Goal: Task Accomplishment & Management: Manage account settings

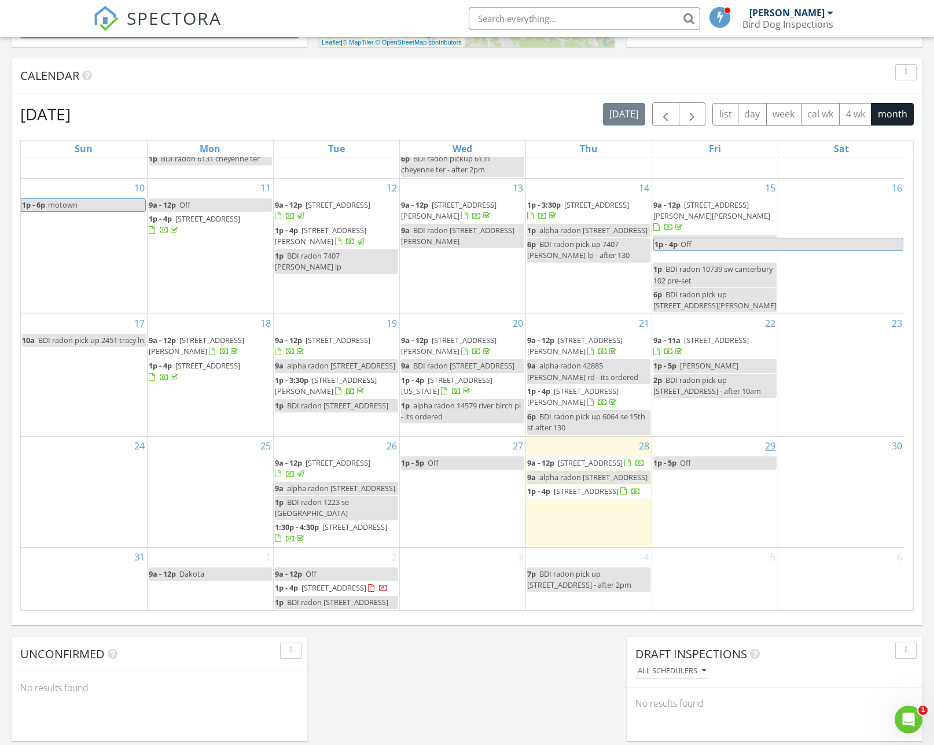
scroll to position [6, 6]
click at [326, 548] on div "2 9a - 12p Off 1p - 4p 2041 5th Ave, West Linn 97068 1p BDI radon 2041 5th ave" at bounding box center [337, 579] width 126 height 63
click at [328, 495] on link "Inspection" at bounding box center [335, 500] width 60 height 19
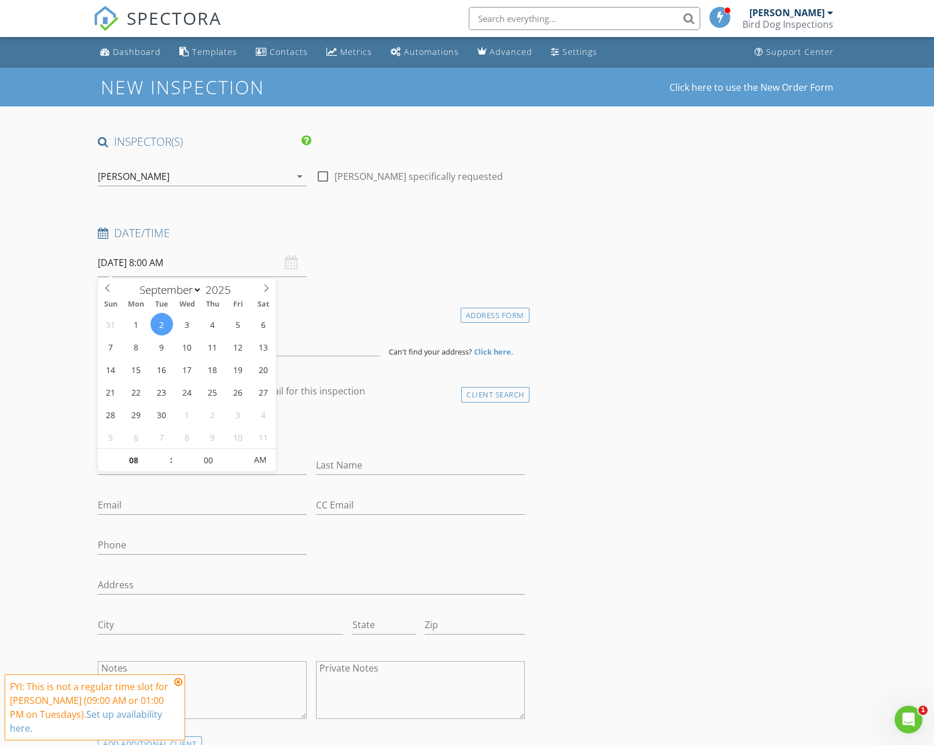
click at [202, 273] on input "09/02/2025 8:00 AM" at bounding box center [202, 263] width 209 height 28
type input "09"
type input "[DATE] 9:00 AM"
click at [164, 453] on span at bounding box center [165, 455] width 8 height 12
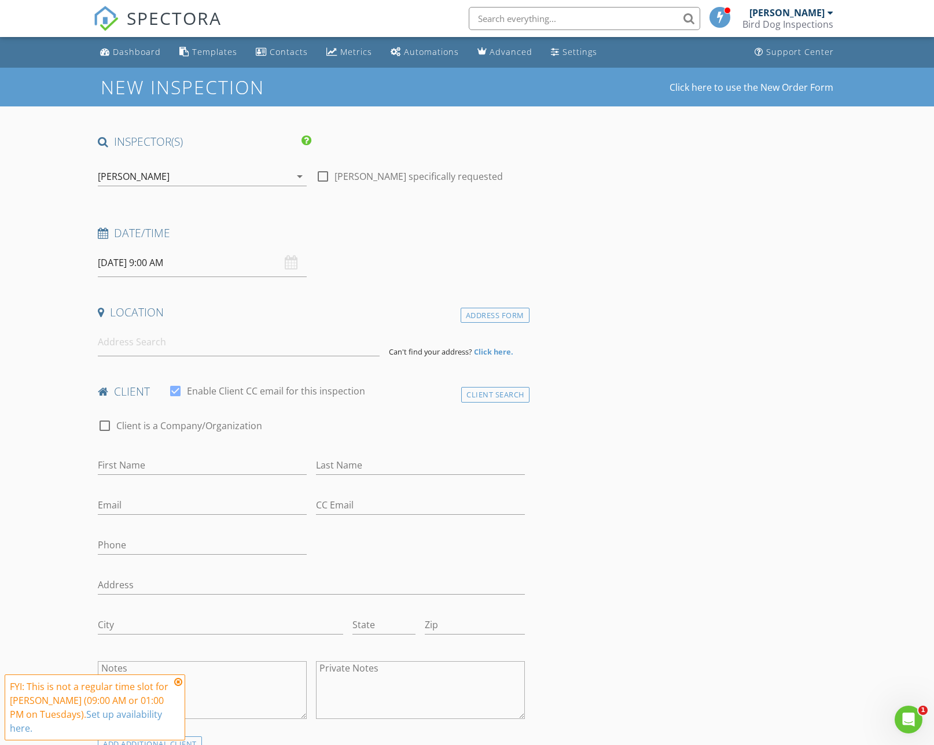
drag, startPoint x: 327, startPoint y: 306, endPoint x: 319, endPoint y: 313, distance: 10.2
click at [327, 307] on h4 "Location" at bounding box center [311, 312] width 426 height 15
click at [277, 355] on input at bounding box center [238, 342] width 281 height 28
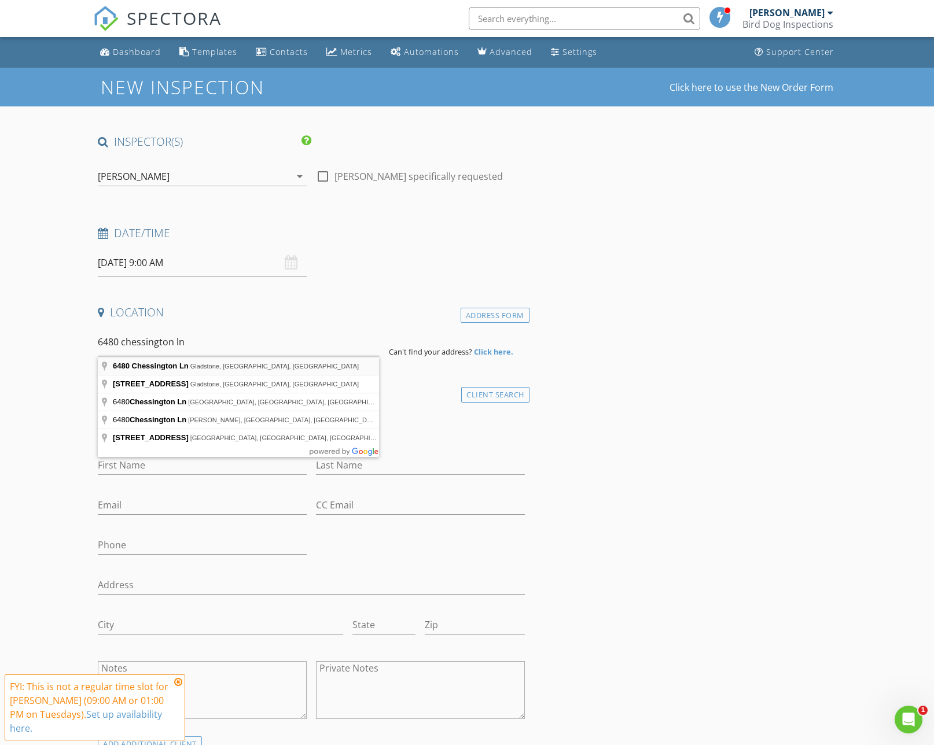
type input "6480 Chessington Ln, Gladstone, OR, USA"
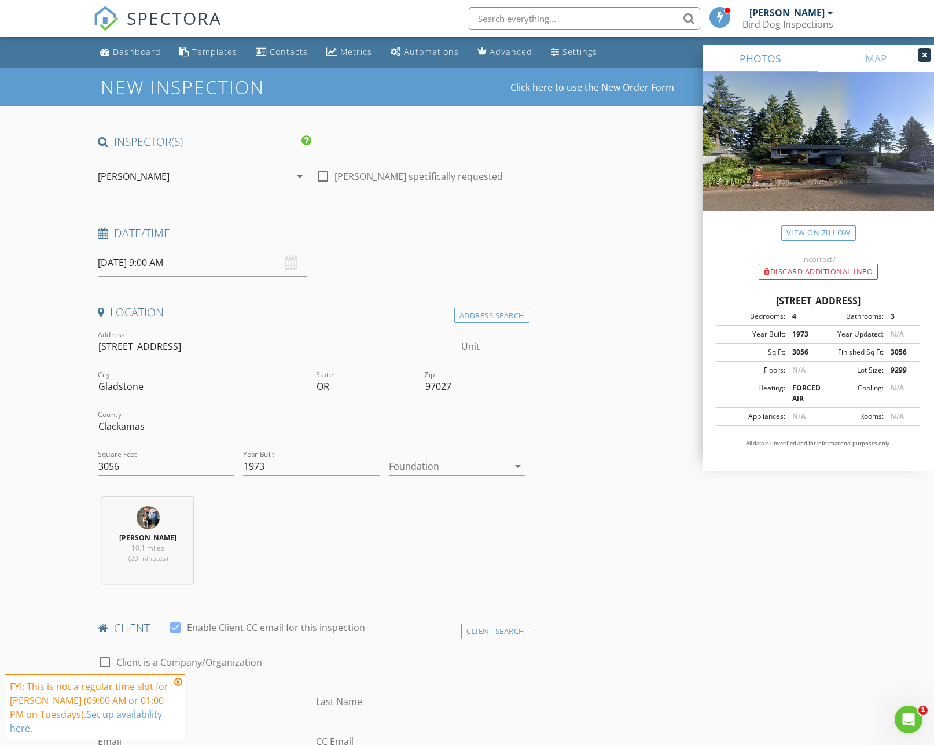
scroll to position [189, 0]
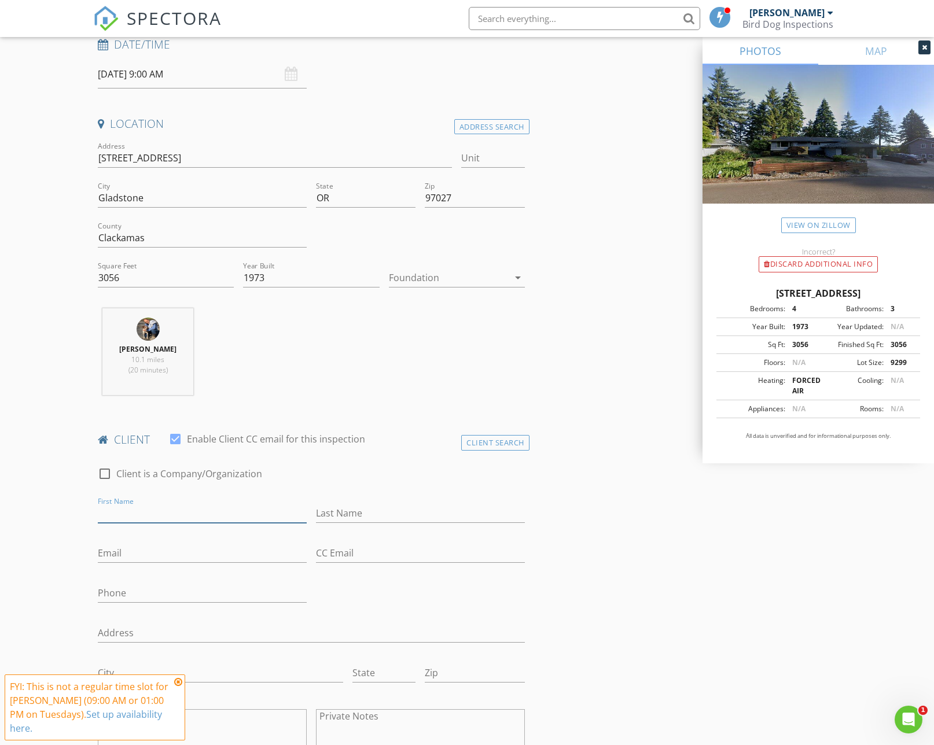
click at [265, 512] on input "First Name" at bounding box center [202, 513] width 209 height 19
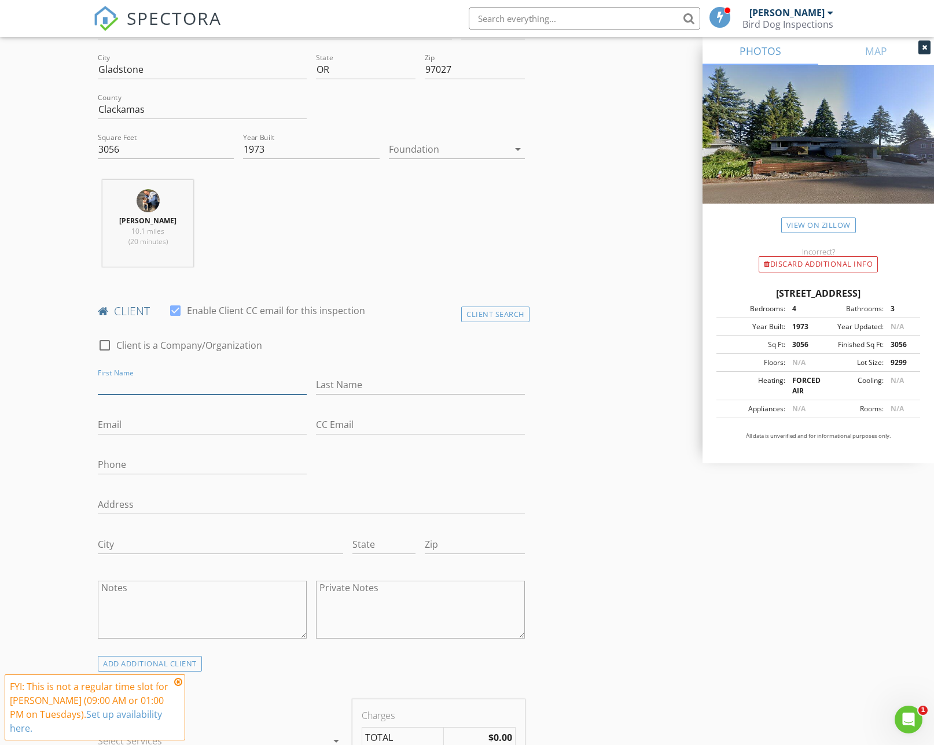
scroll to position [395, 0]
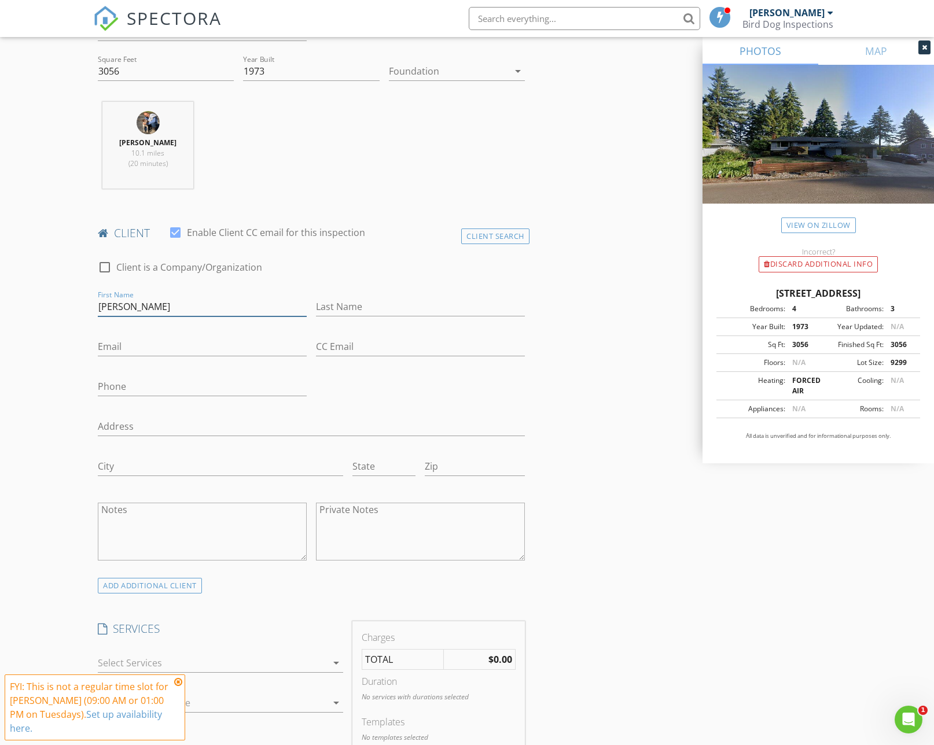
type input "[PERSON_NAME]"
type input "[EMAIL_ADDRESS][DOMAIN_NAME]"
click at [215, 389] on input "Phone" at bounding box center [202, 386] width 209 height 19
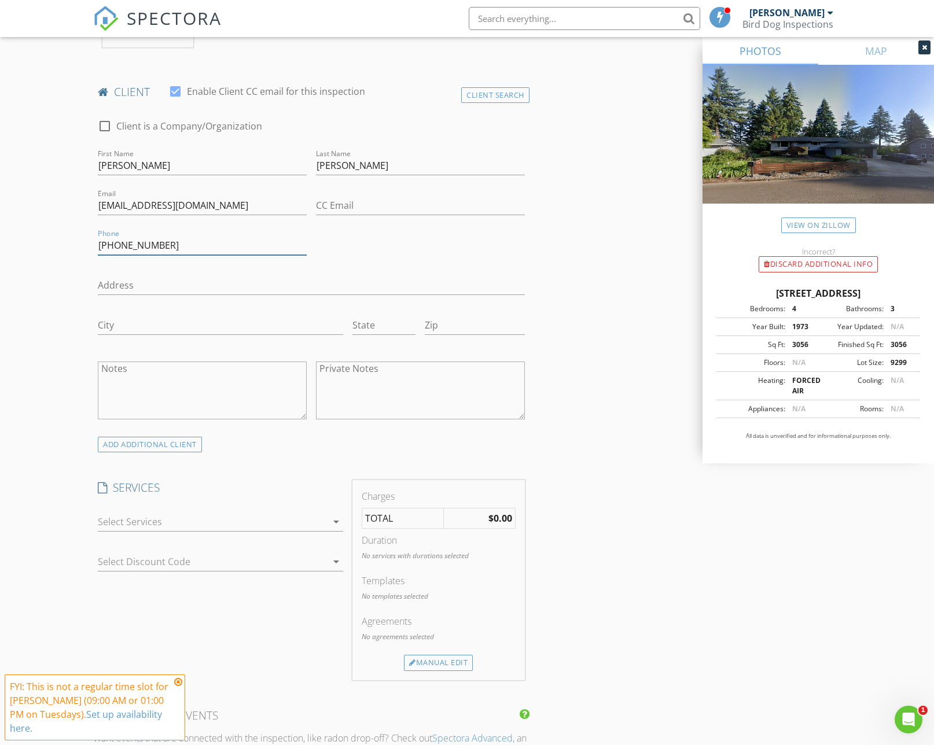
scroll to position [592, 0]
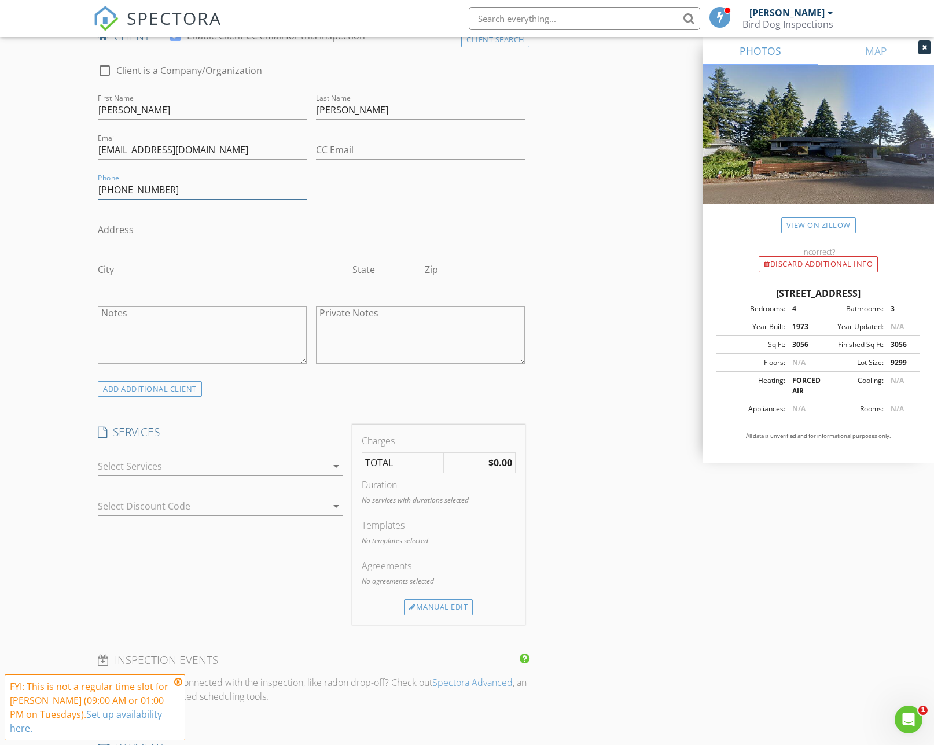
type input "602-363-7112"
click at [179, 687] on icon at bounding box center [178, 681] width 8 height 9
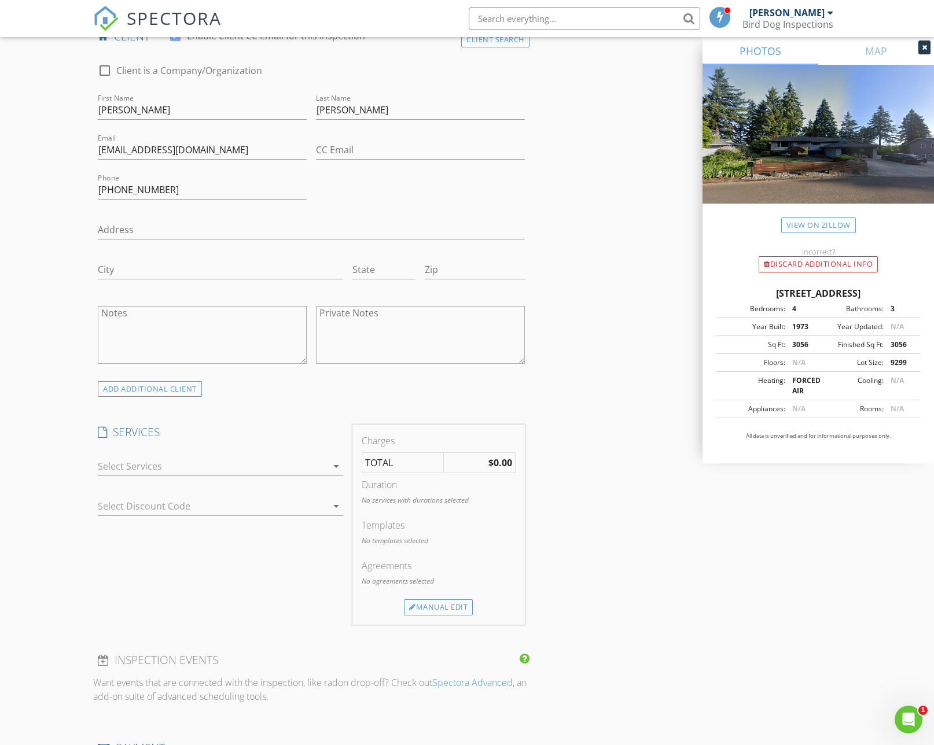
click at [202, 468] on div at bounding box center [212, 466] width 228 height 19
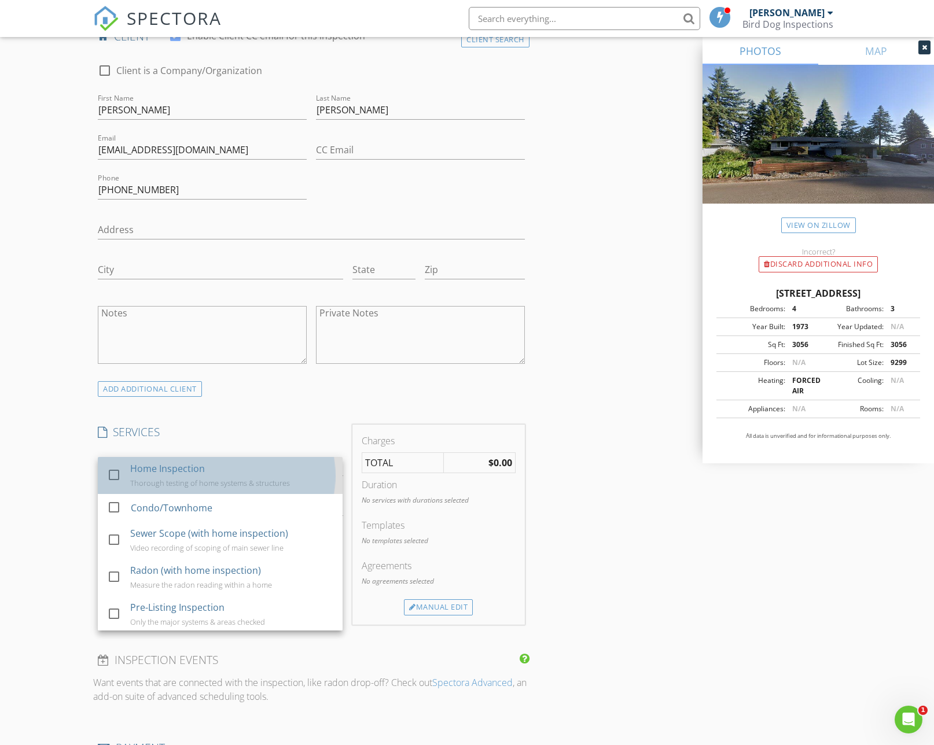
click at [201, 472] on div "Home Inspection" at bounding box center [167, 469] width 75 height 14
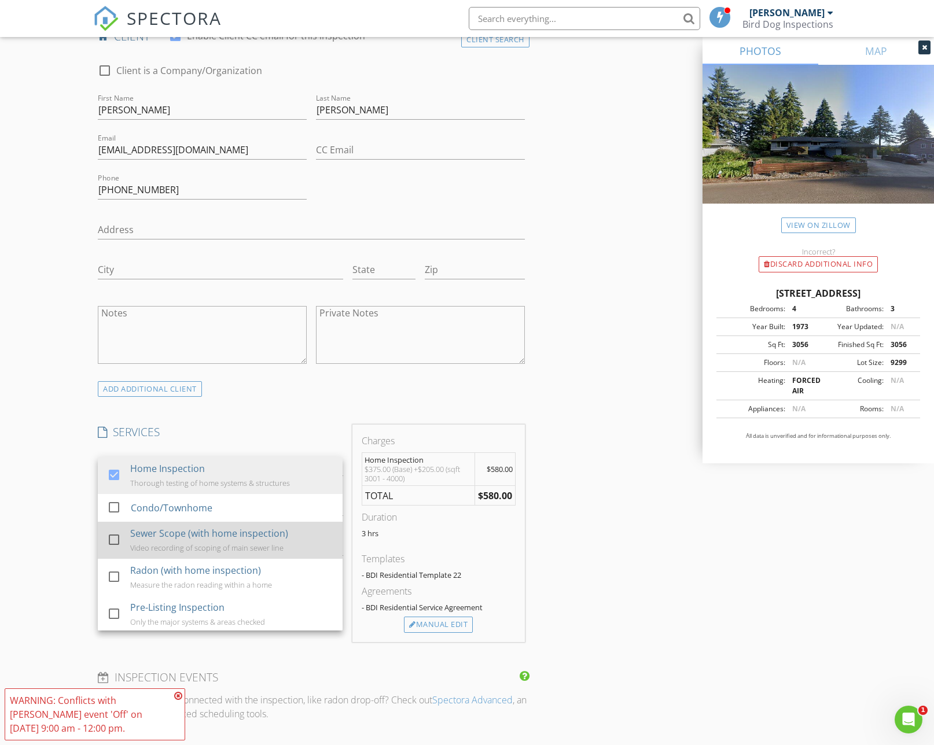
click at [187, 535] on div "Sewer Scope (with home inspection)" at bounding box center [209, 533] width 158 height 14
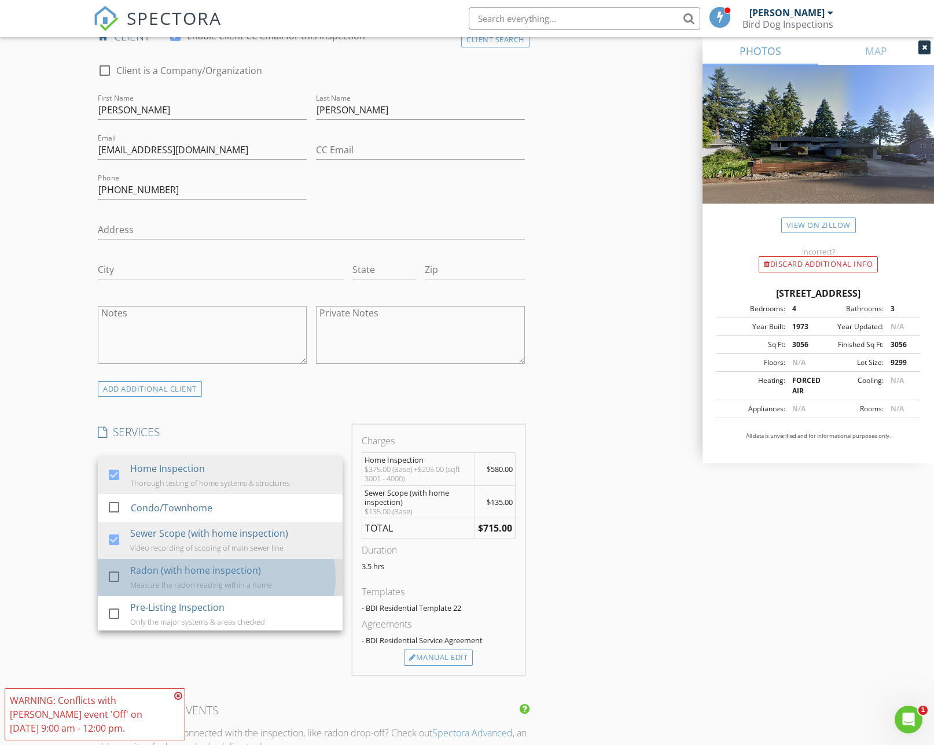
click at [178, 568] on div "Radon (with home inspection)" at bounding box center [195, 570] width 131 height 14
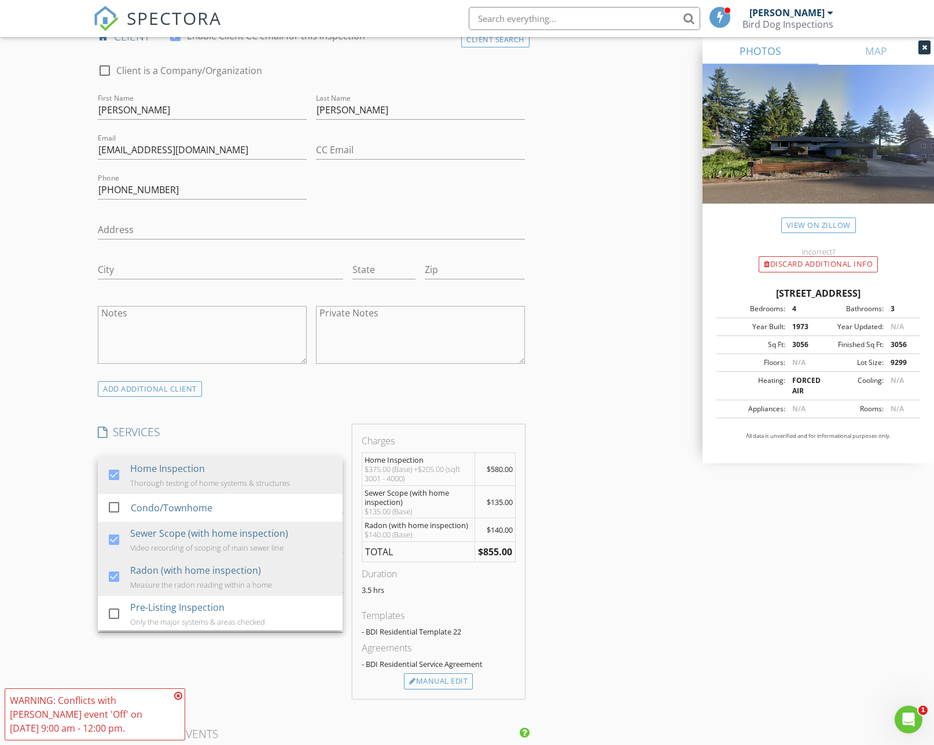
click at [178, 696] on icon at bounding box center [178, 695] width 8 height 9
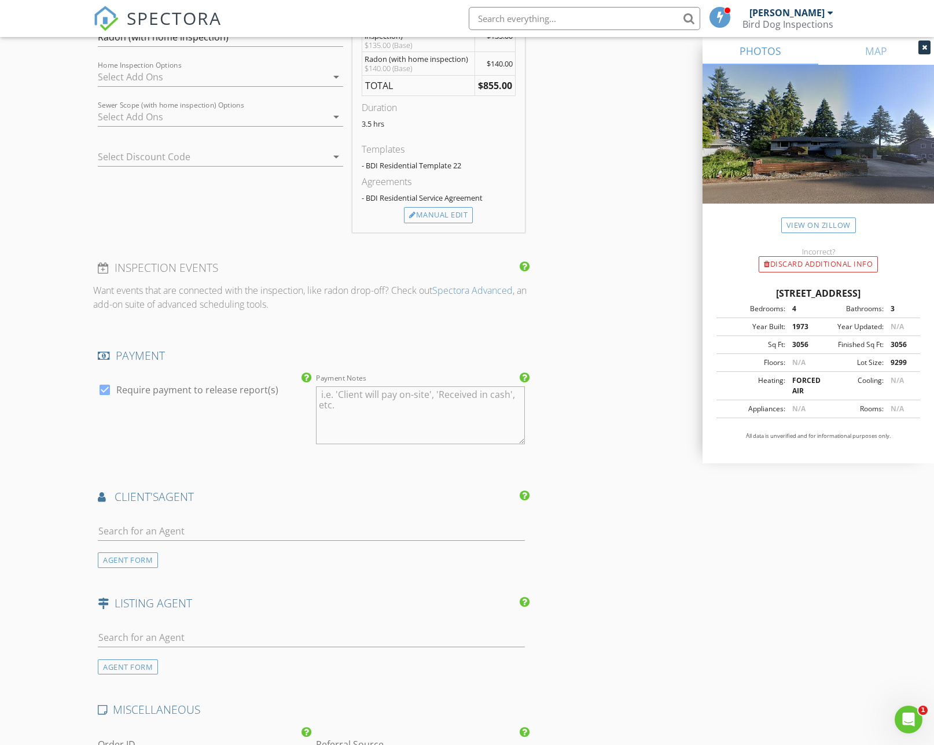
scroll to position [1338, 0]
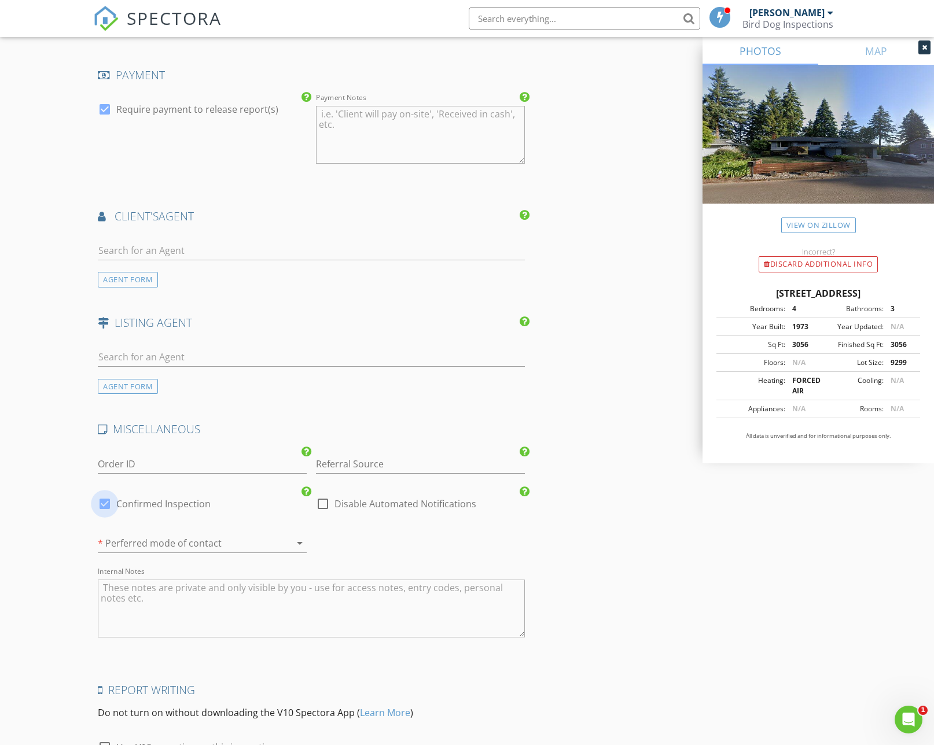
click at [106, 504] on div at bounding box center [105, 504] width 20 height 20
checkbox input "false"
checkbox input "true"
click at [187, 255] on input "text" at bounding box center [311, 250] width 426 height 19
type input "dako"
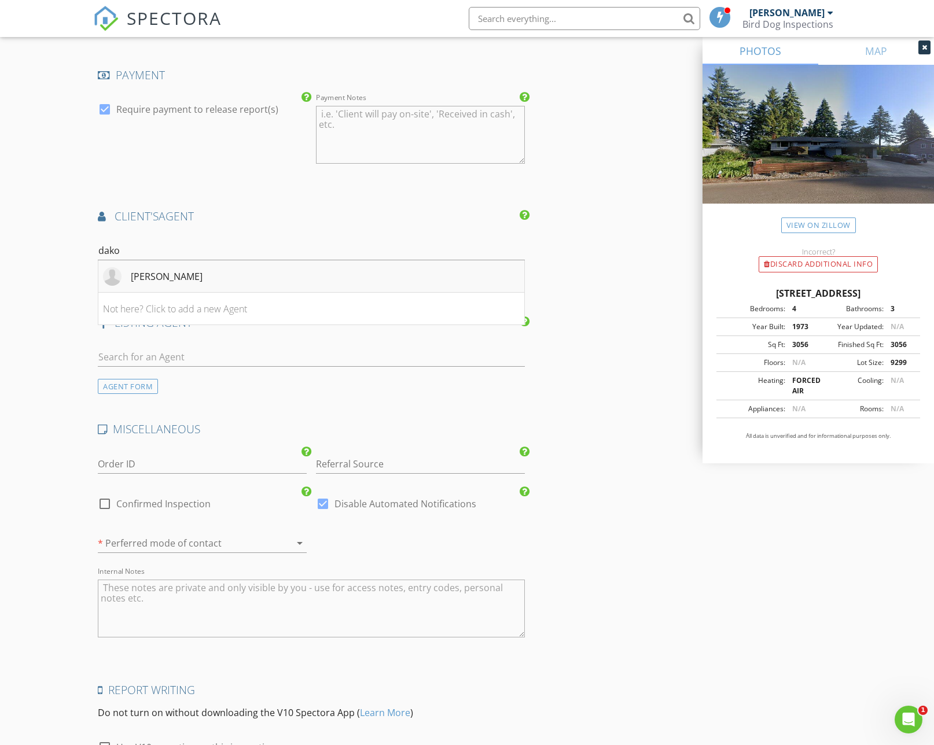
click at [132, 282] on div "Dakota Scott" at bounding box center [167, 277] width 72 height 14
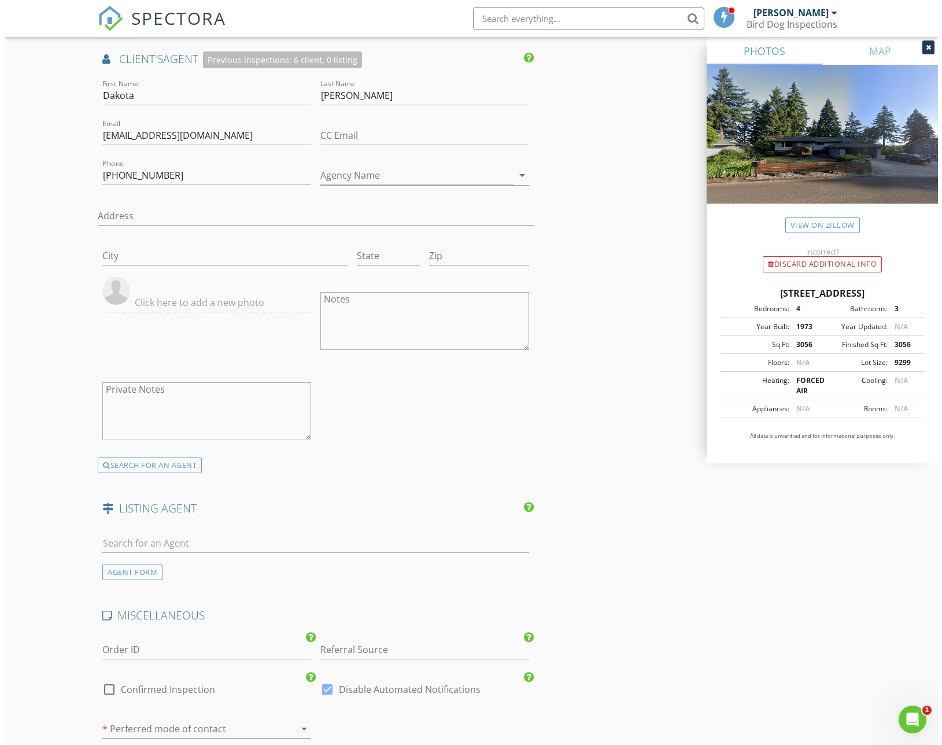
scroll to position [1800, 0]
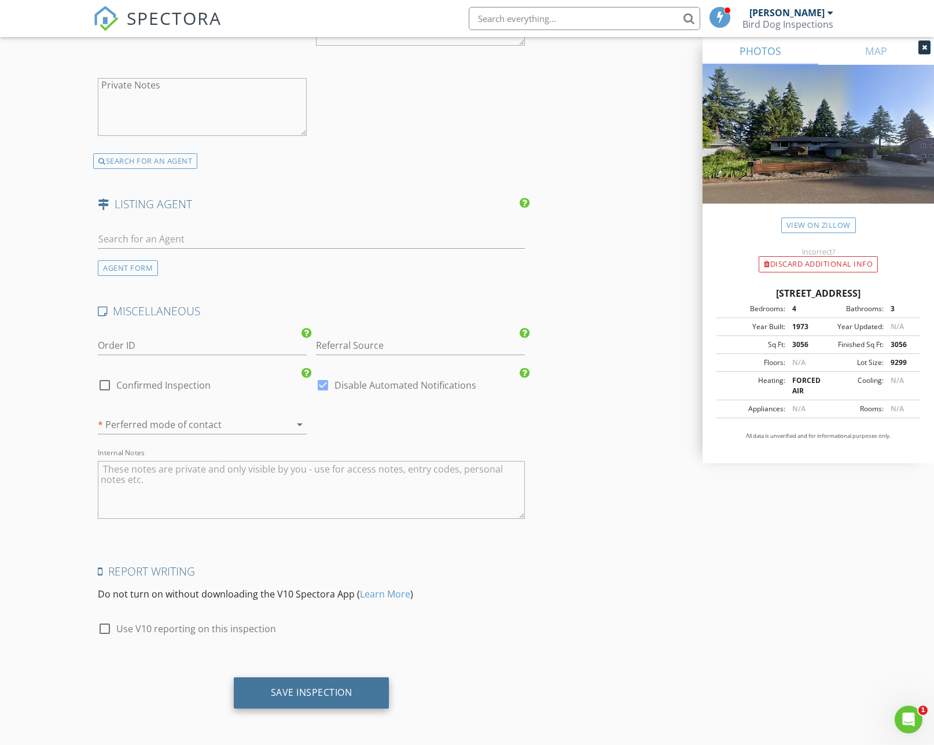
click at [286, 696] on div "Save Inspection" at bounding box center [312, 693] width 82 height 12
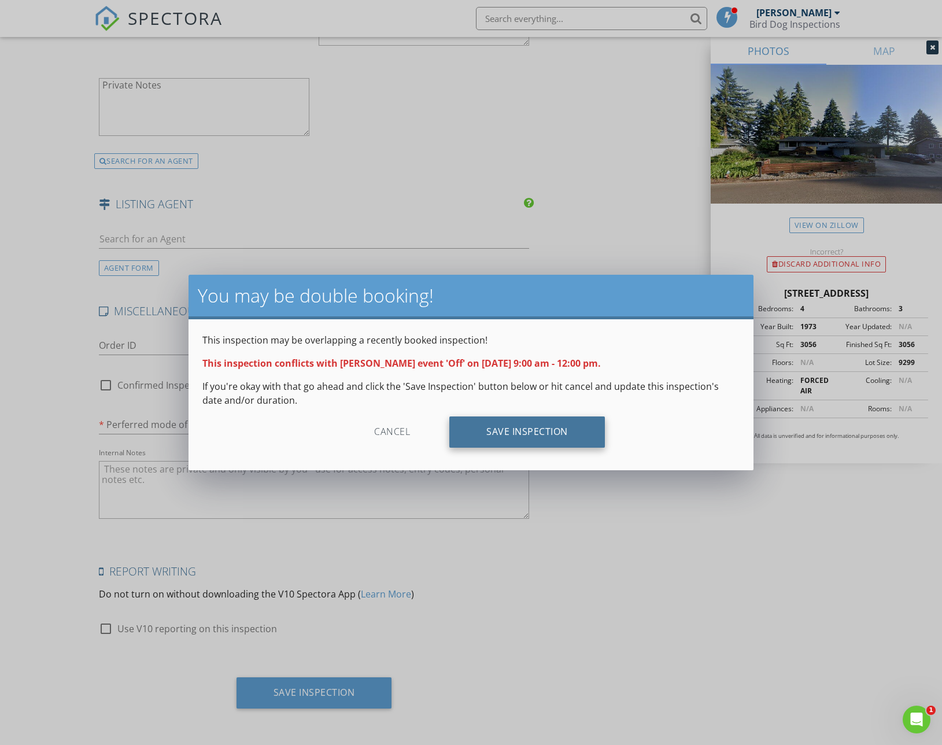
click at [522, 433] on div "Save Inspection" at bounding box center [527, 431] width 156 height 31
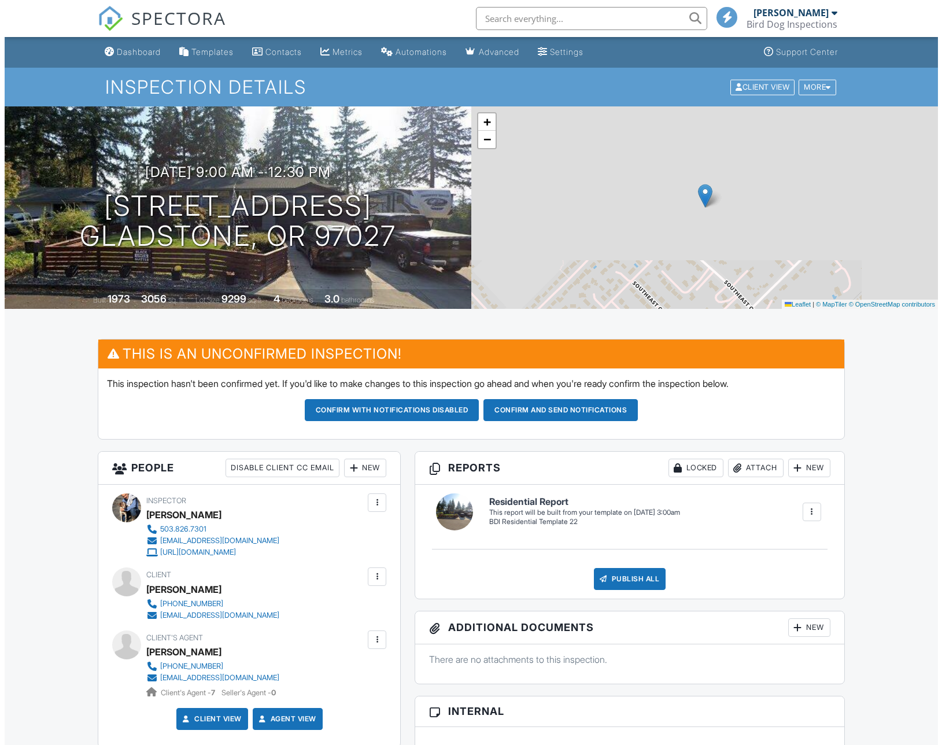
scroll to position [65, 0]
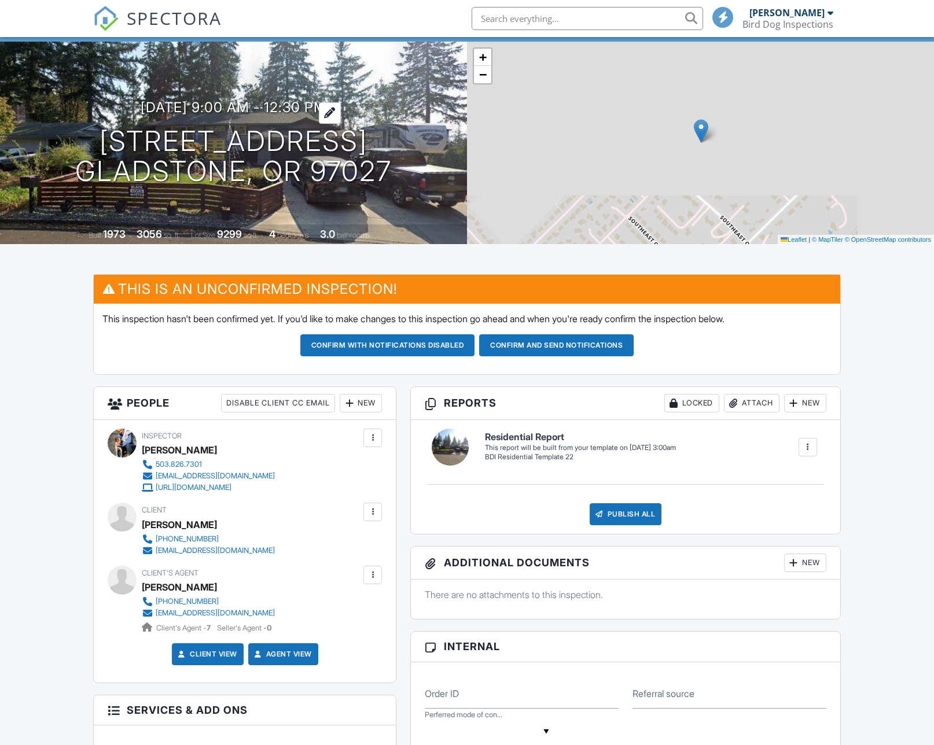
click at [293, 106] on h3 "09/02/2025 9:00 am - 12:30 pm" at bounding box center [234, 107] width 186 height 16
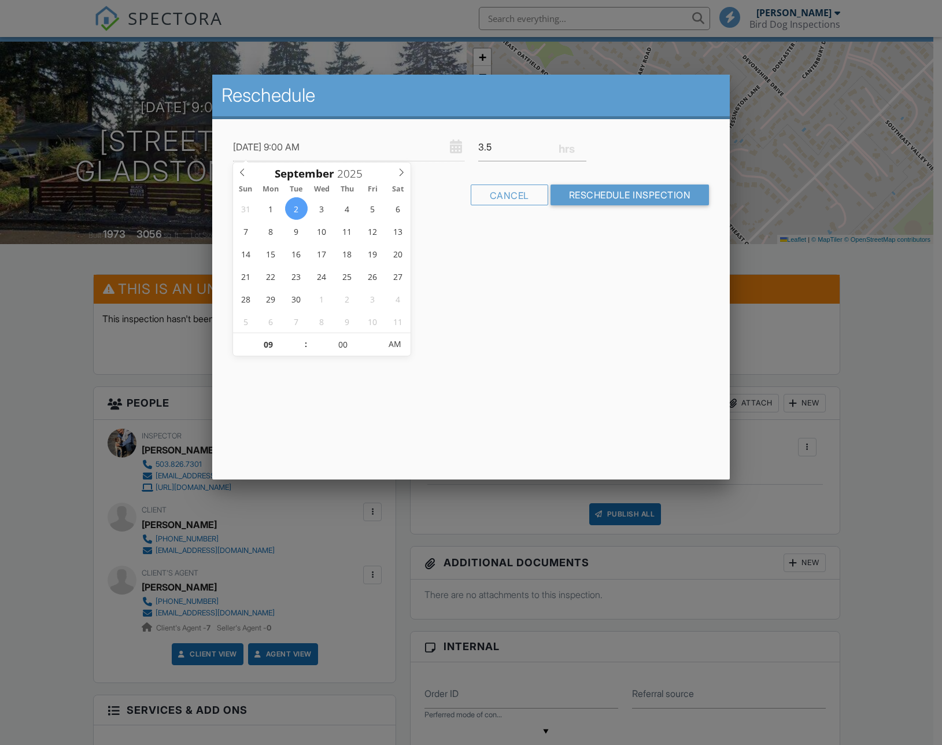
scroll to position [0, 0]
click at [584, 152] on input "3.25" at bounding box center [532, 147] width 109 height 28
type input "3"
click at [582, 152] on input "3" at bounding box center [532, 147] width 109 height 28
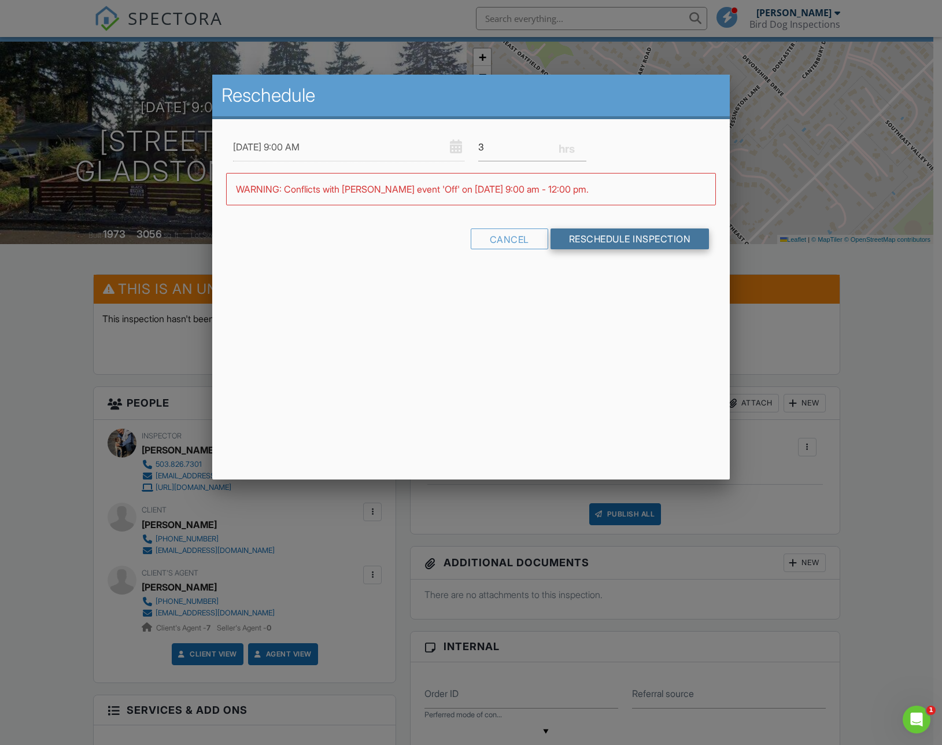
click at [591, 239] on input "Reschedule Inspection" at bounding box center [630, 238] width 159 height 21
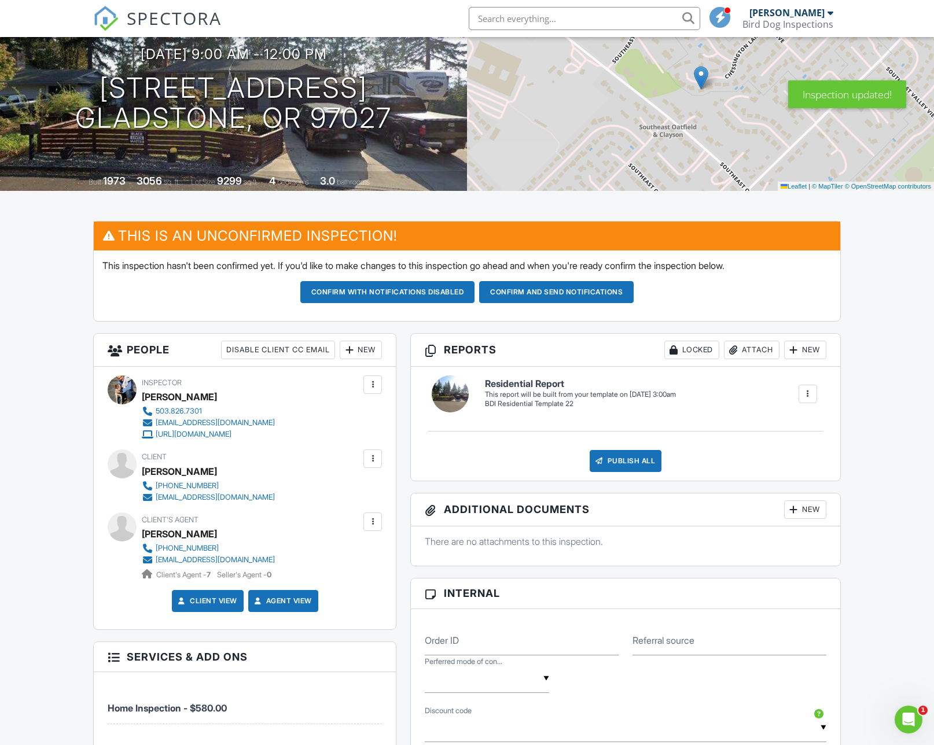
scroll to position [116, 0]
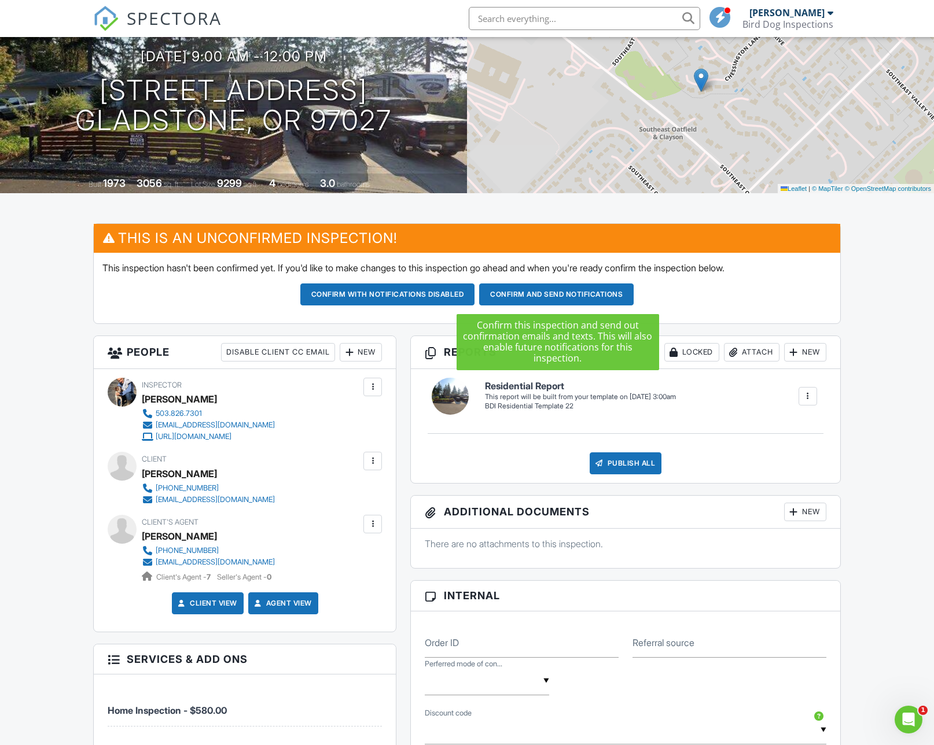
click at [475, 294] on button "Confirm and send notifications" at bounding box center [387, 294] width 175 height 22
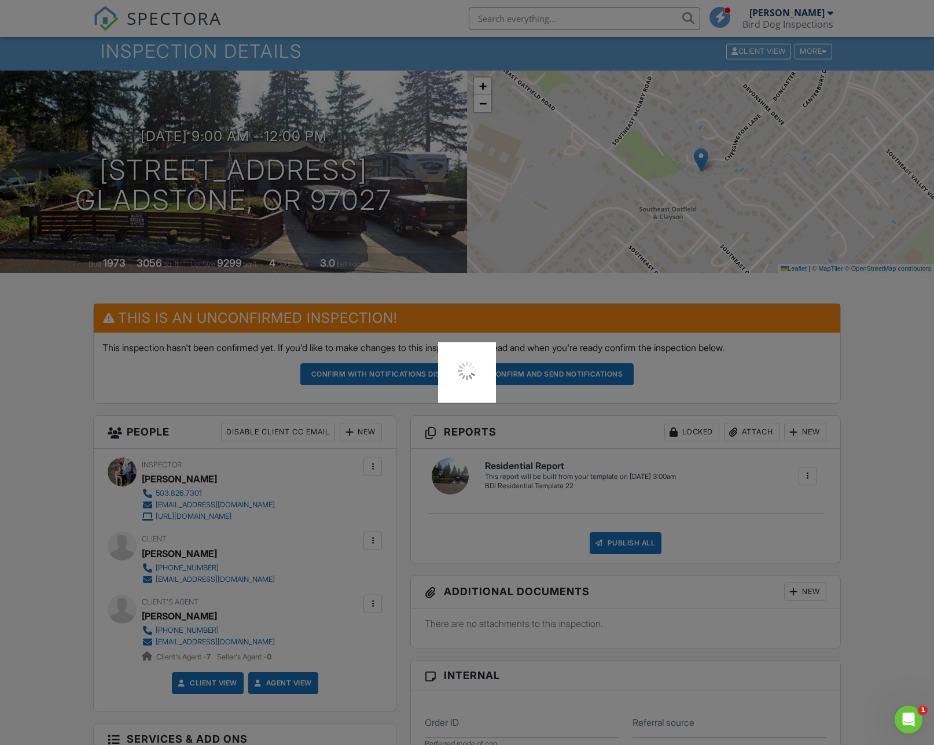
scroll to position [0, 0]
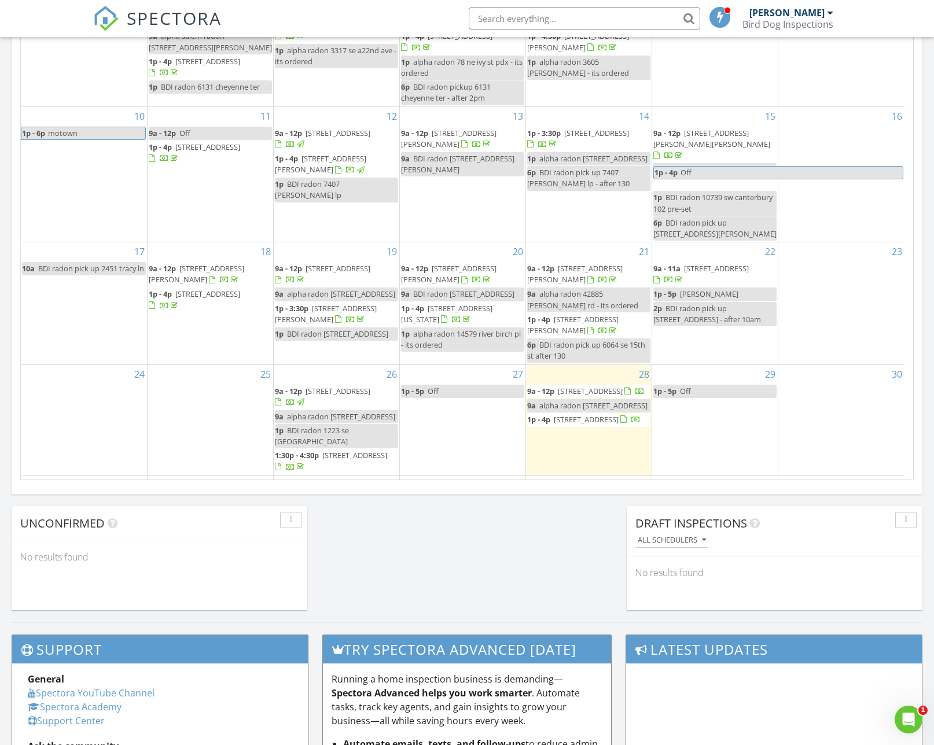
scroll to position [263, 0]
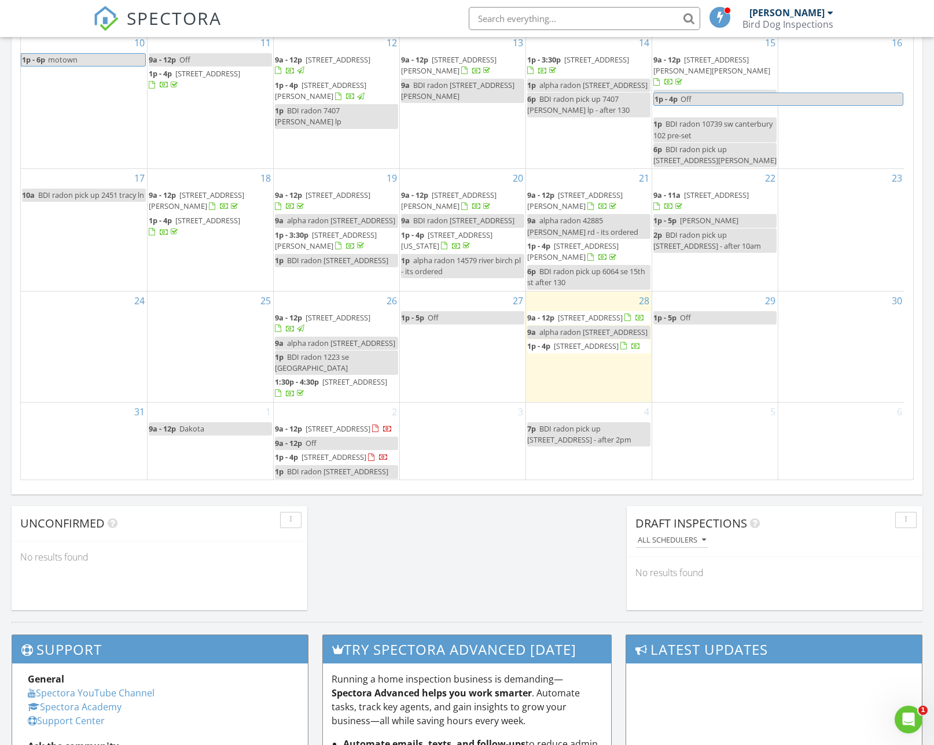
click at [381, 437] on link "9a - 12p Off" at bounding box center [336, 443] width 123 height 13
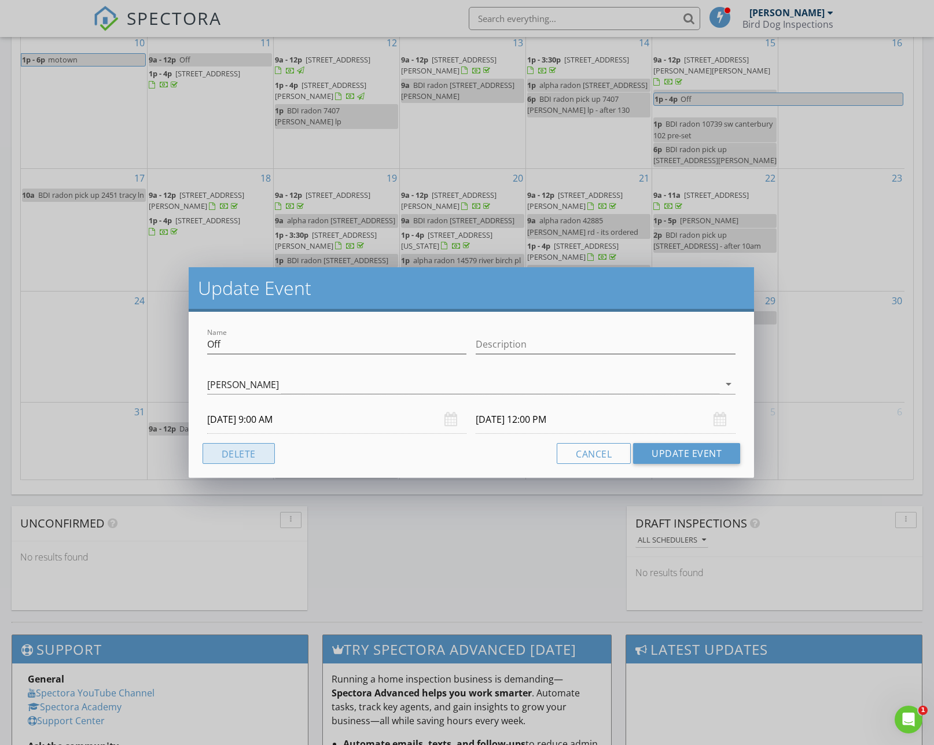
click at [261, 451] on button "Delete" at bounding box center [238, 453] width 72 height 21
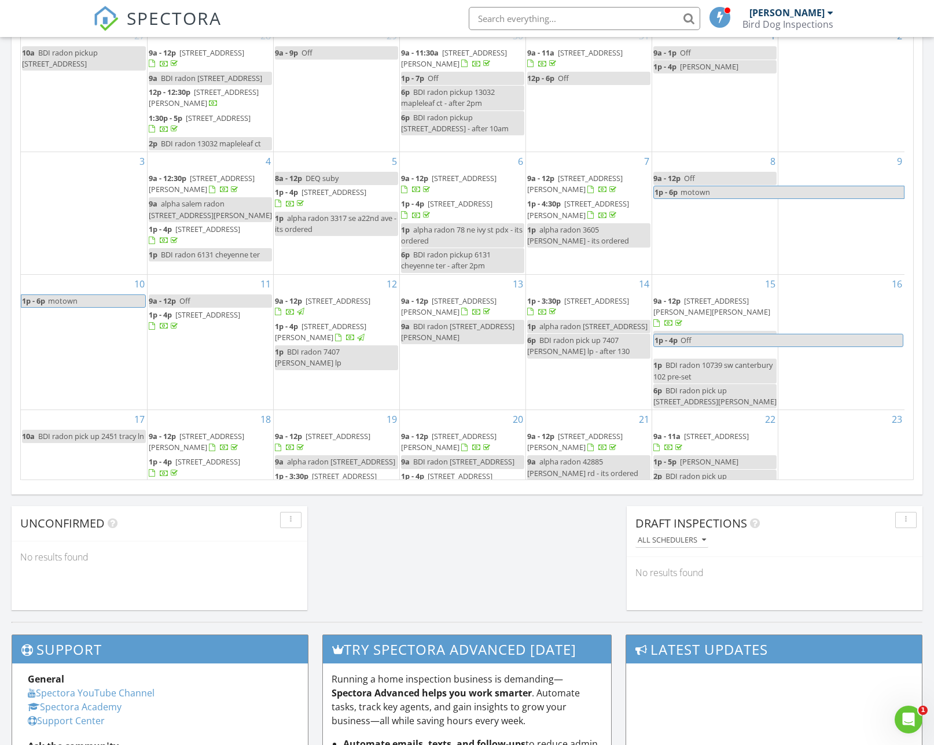
scroll to position [249, 0]
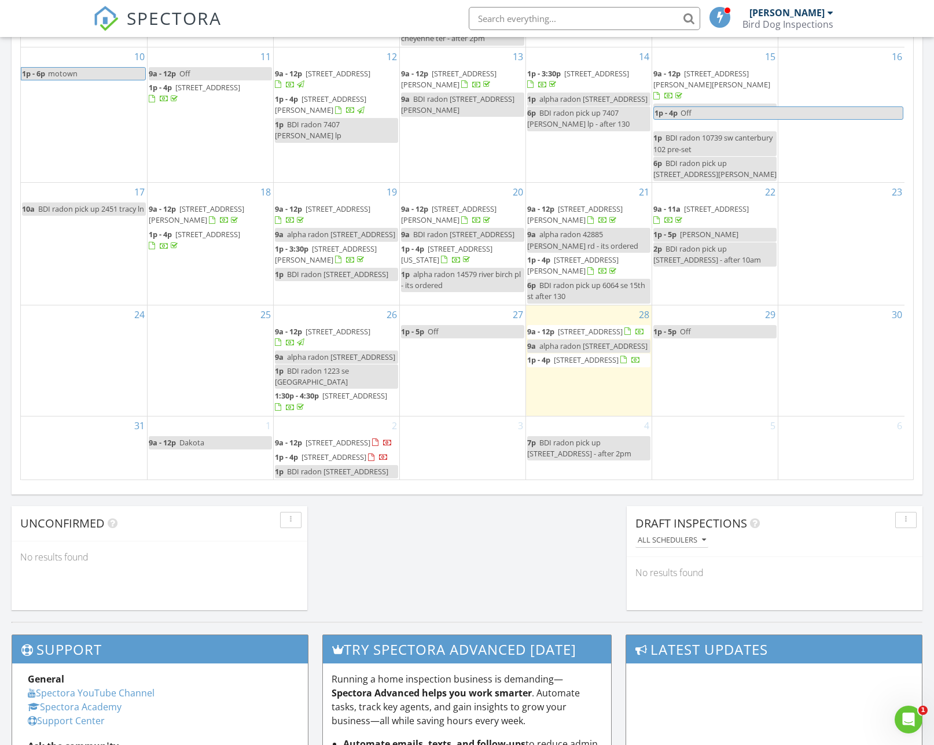
click at [209, 436] on link "9a - 12p Dakota" at bounding box center [210, 442] width 123 height 13
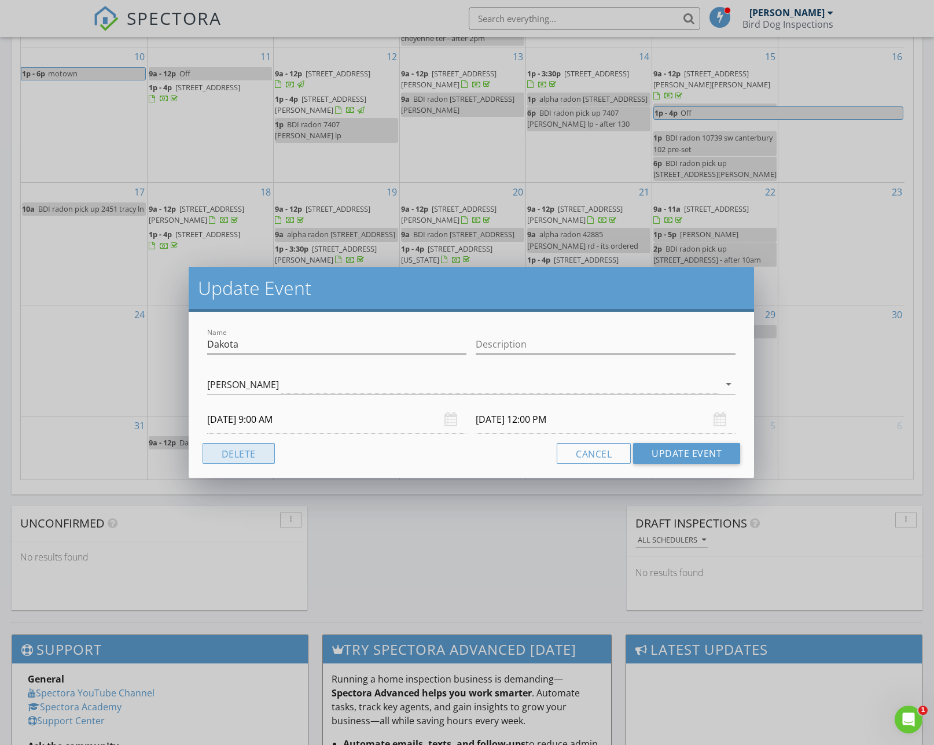
click at [236, 458] on button "Delete" at bounding box center [238, 453] width 72 height 21
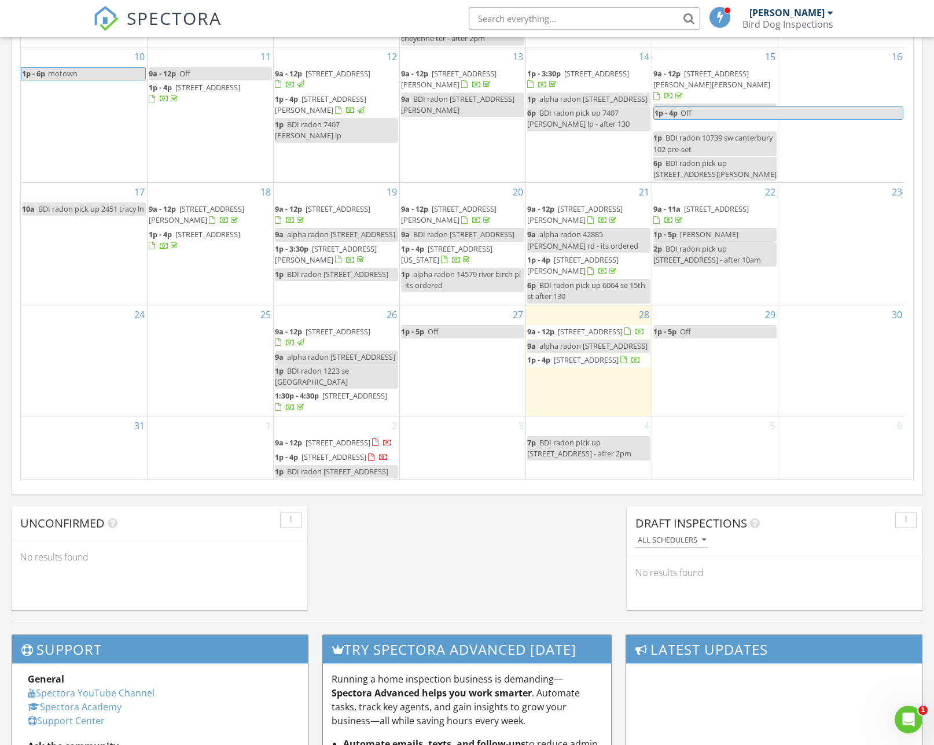
click at [316, 416] on div "2 9a - 12p 6480 Chessington Ln, Gladstone 97027 1p - 4p 2041 5th Ave, West Linn…" at bounding box center [337, 448] width 126 height 64
click at [331, 377] on link "Event" at bounding box center [335, 375] width 60 height 19
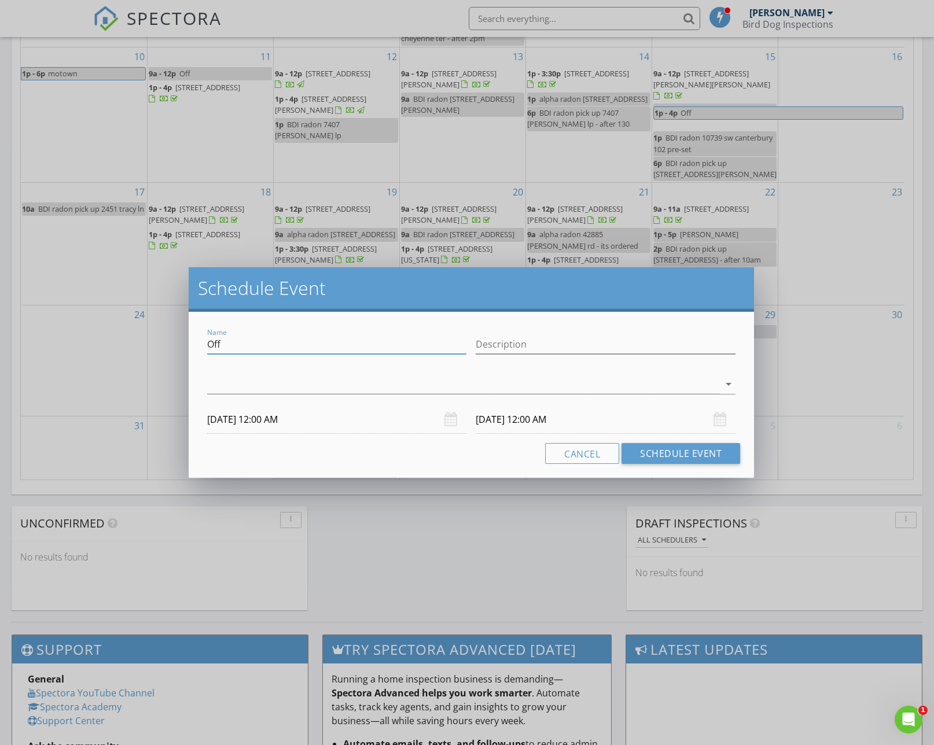
drag, startPoint x: 327, startPoint y: 348, endPoint x: 123, endPoint y: 347, distance: 203.6
click at [123, 347] on div "Schedule Event Name Off Description arrow_drop_down 09/02/2025 12:00 AM 09/03/2…" at bounding box center [467, 372] width 934 height 745
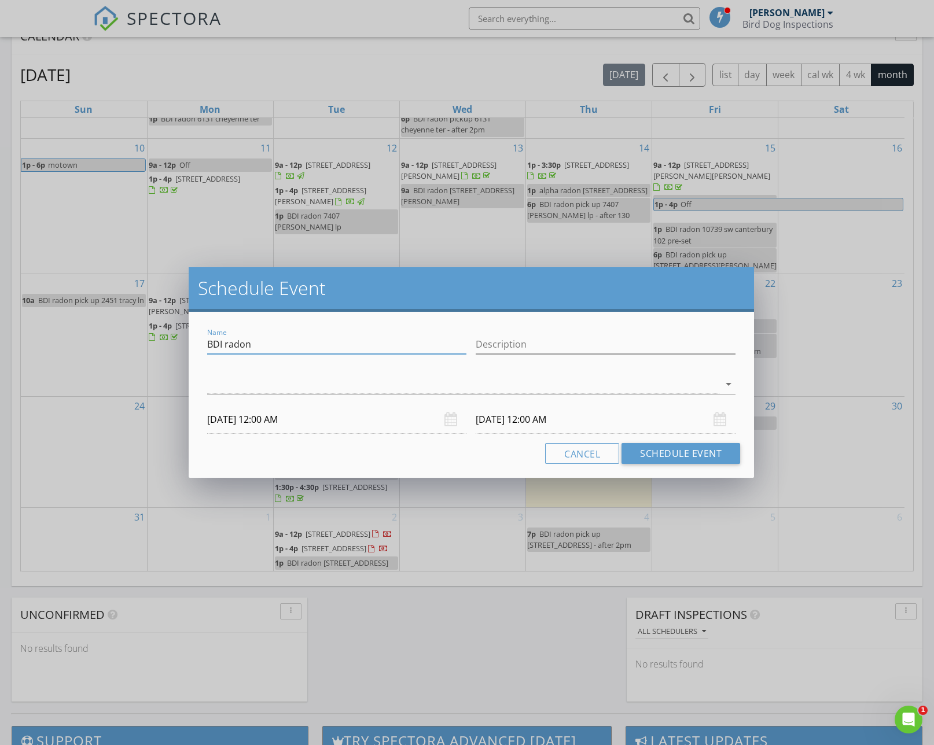
scroll to position [489, 0]
drag, startPoint x: 341, startPoint y: 347, endPoint x: 205, endPoint y: 344, distance: 136.0
click at [205, 344] on div "Name BDI radon 6480 chessington ln" at bounding box center [336, 346] width 269 height 40
type input "BDI radon 6480 chessington ln"
click at [224, 384] on div at bounding box center [463, 384] width 512 height 19
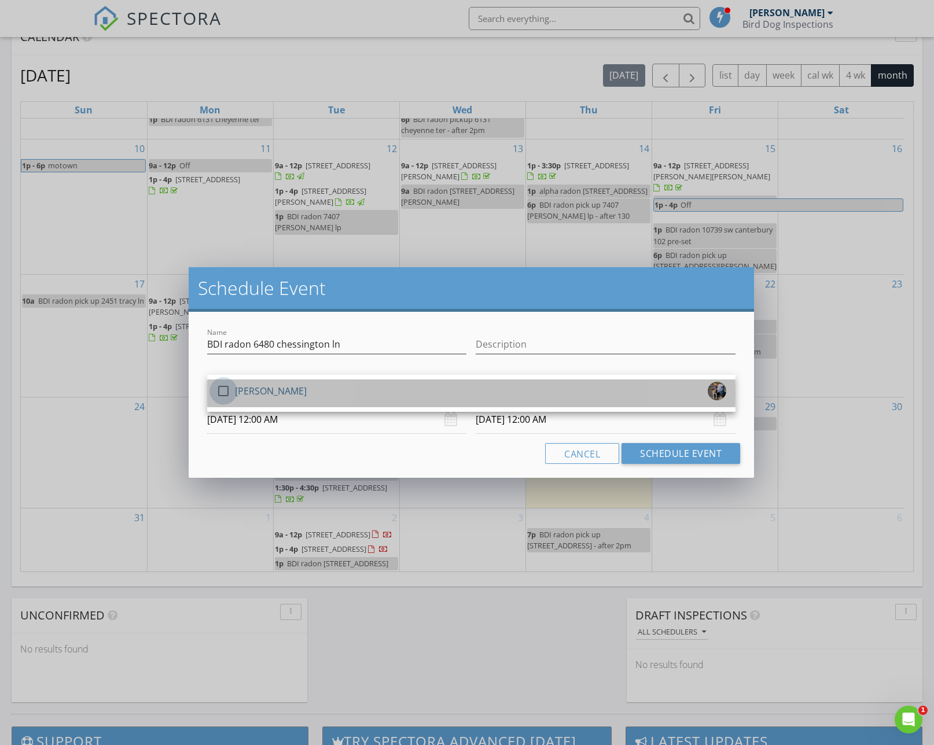
click at [229, 389] on div at bounding box center [223, 391] width 20 height 20
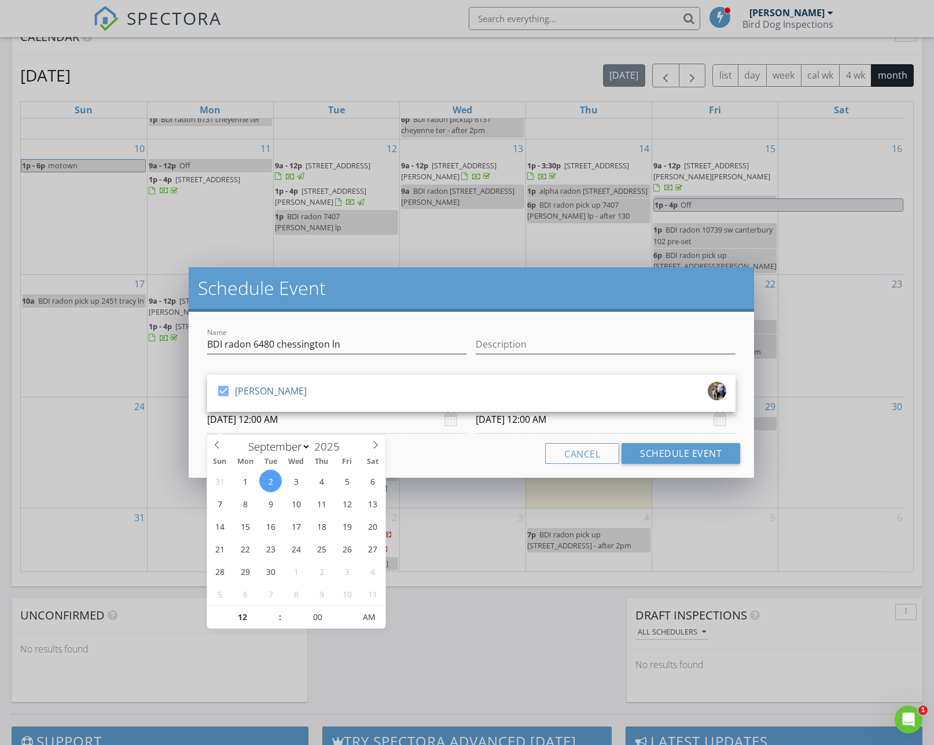
click at [235, 419] on input "09/02/2025 12:00 AM" at bounding box center [337, 419] width 260 height 28
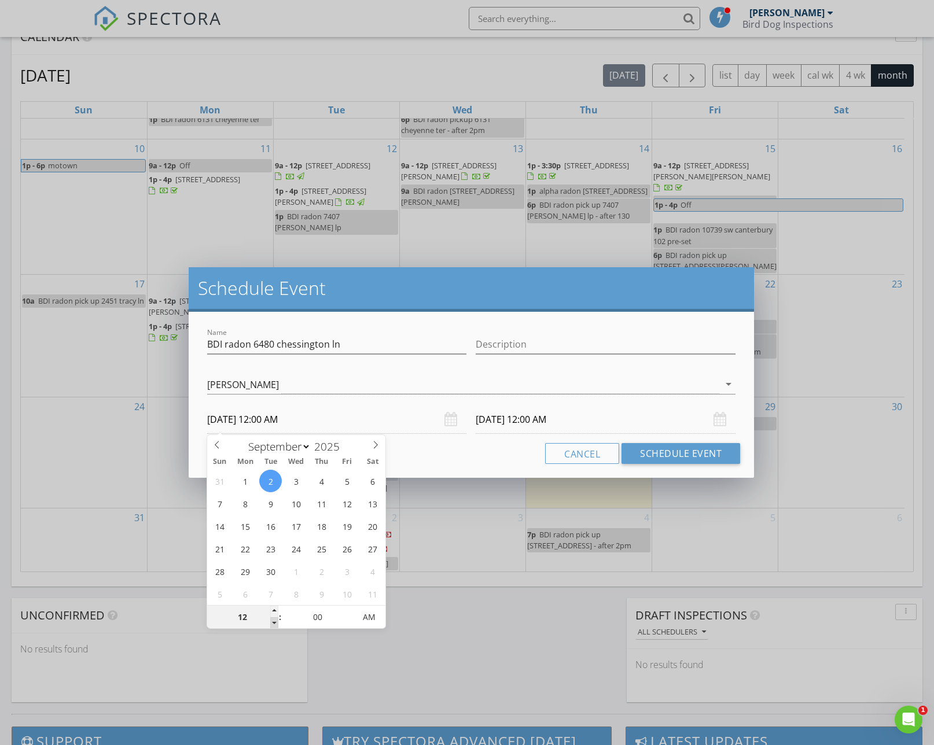
type input "11"
type input "09/02/2025 11:00 PM"
click at [272, 619] on span at bounding box center [274, 623] width 8 height 12
type input "10"
type input "09/02/2025 10:00 PM"
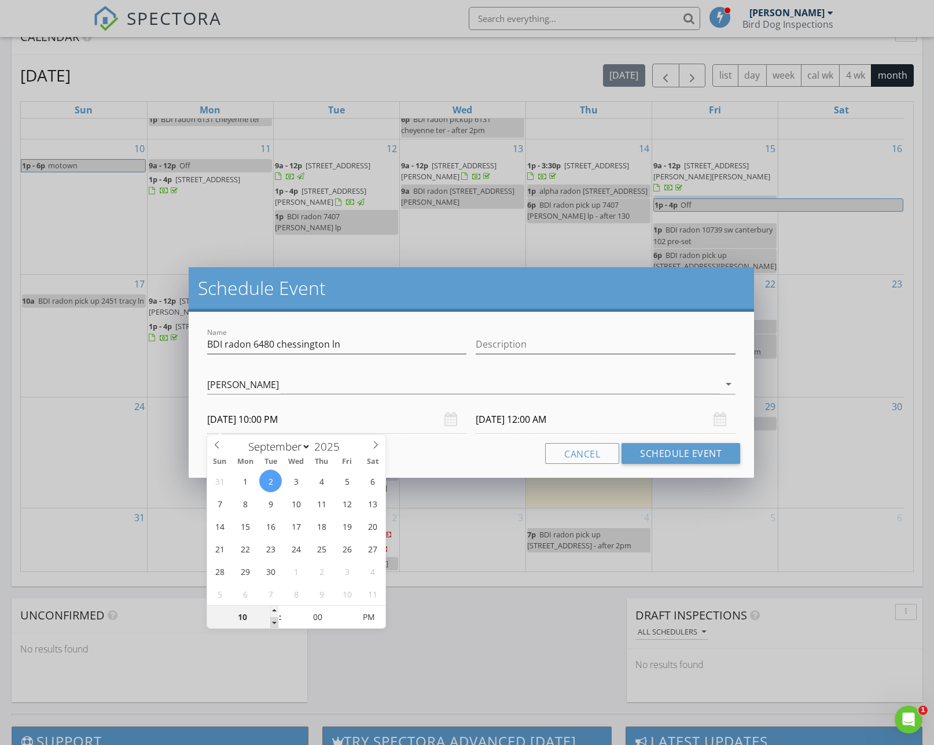
click at [272, 620] on span at bounding box center [274, 623] width 8 height 12
type input "09"
type input "09/02/2025 9:00 PM"
click at [272, 620] on span at bounding box center [274, 623] width 8 height 12
type input "09/03/2025 9:00 PM"
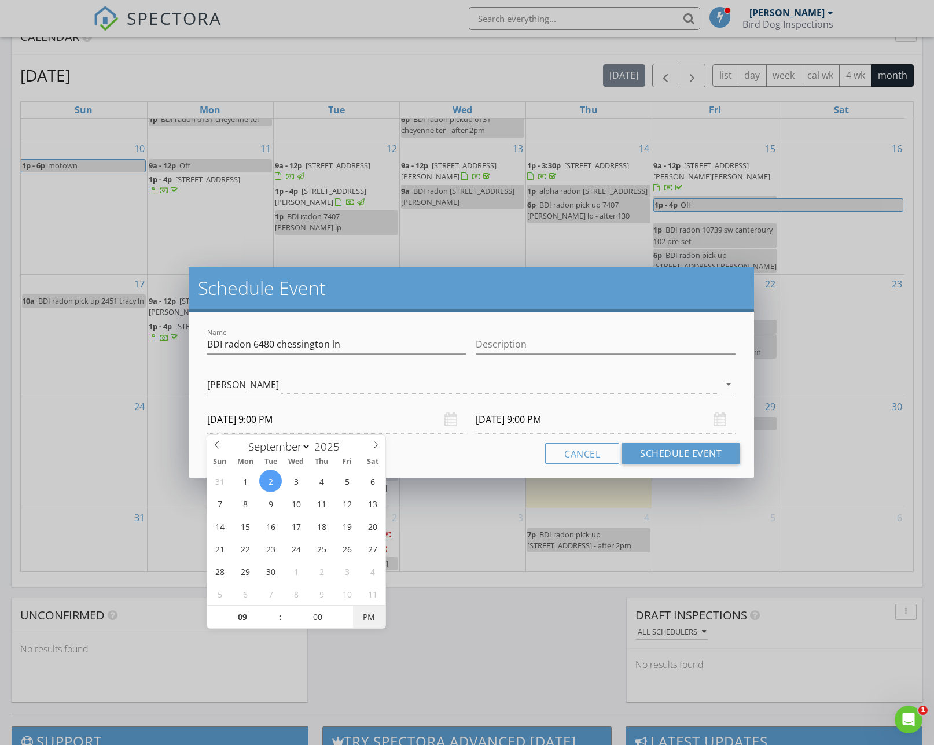
type input "09/02/2025 9:00 AM"
click at [383, 615] on span "AM" at bounding box center [369, 617] width 32 height 23
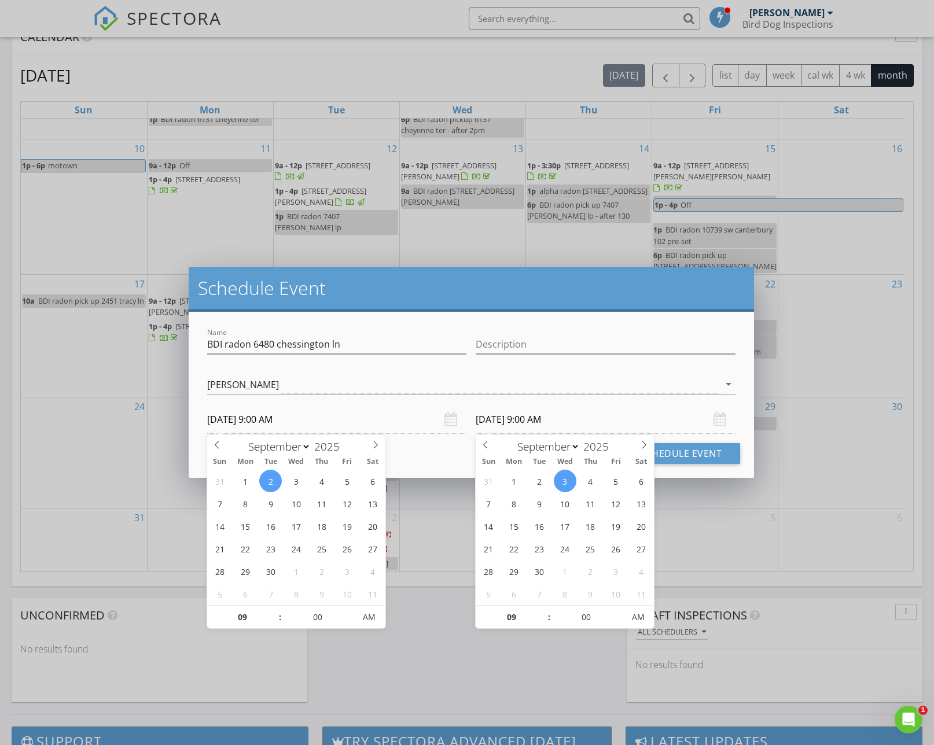
click at [504, 421] on input "09/03/2025 9:00 AM" at bounding box center [605, 419] width 260 height 28
type input "09/02/2025 9:00 AM"
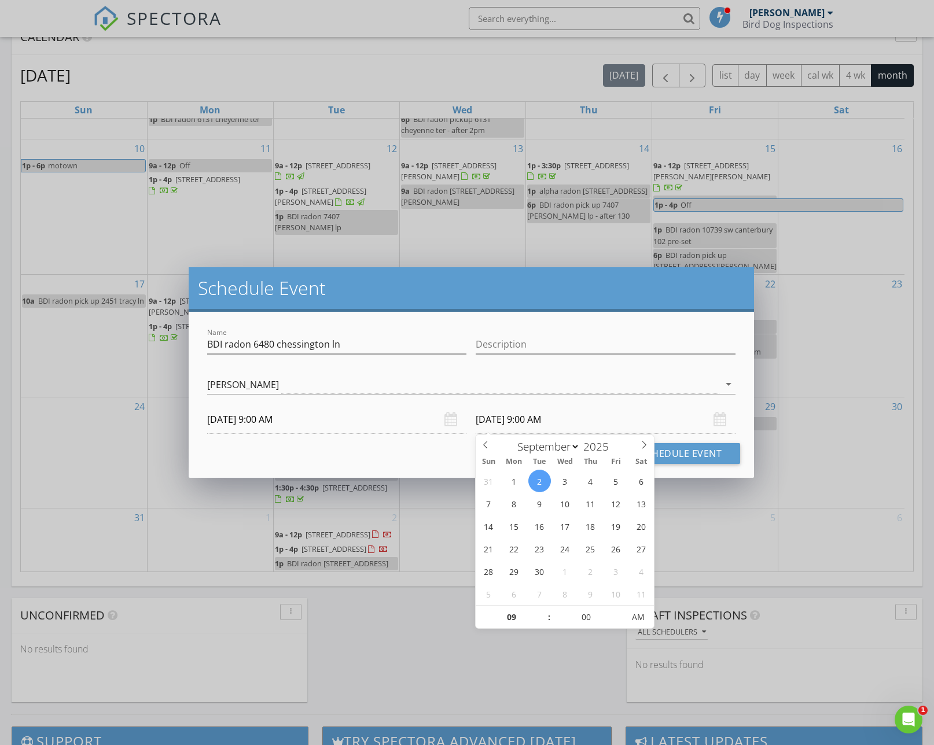
click at [433, 448] on div "Cancel Schedule Event" at bounding box center [470, 453] width 537 height 21
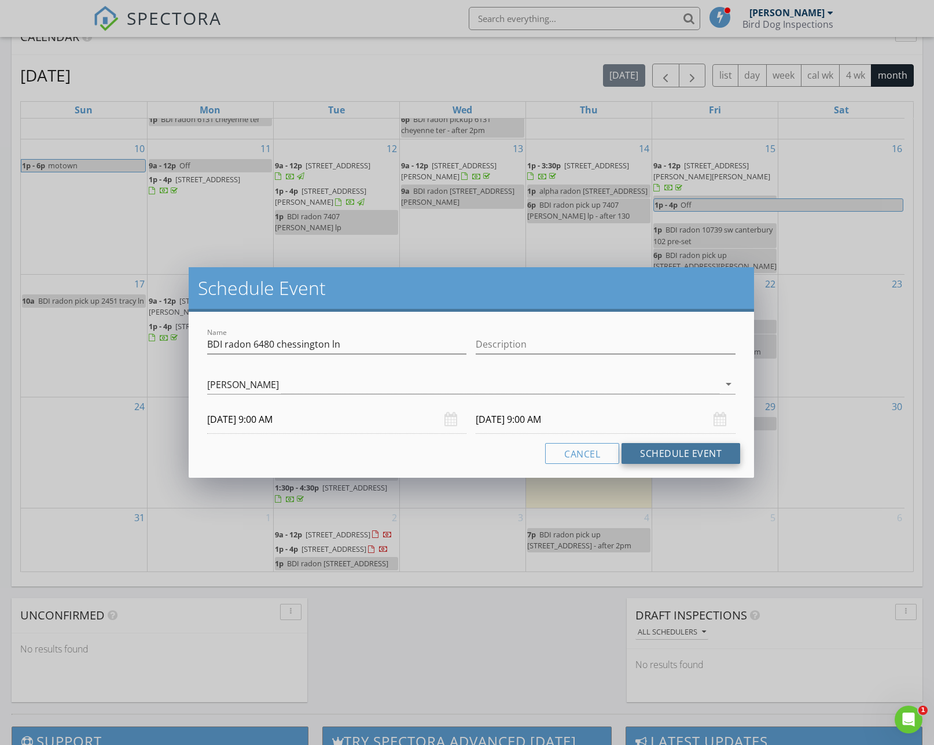
click at [645, 452] on button "Schedule Event" at bounding box center [680, 453] width 119 height 21
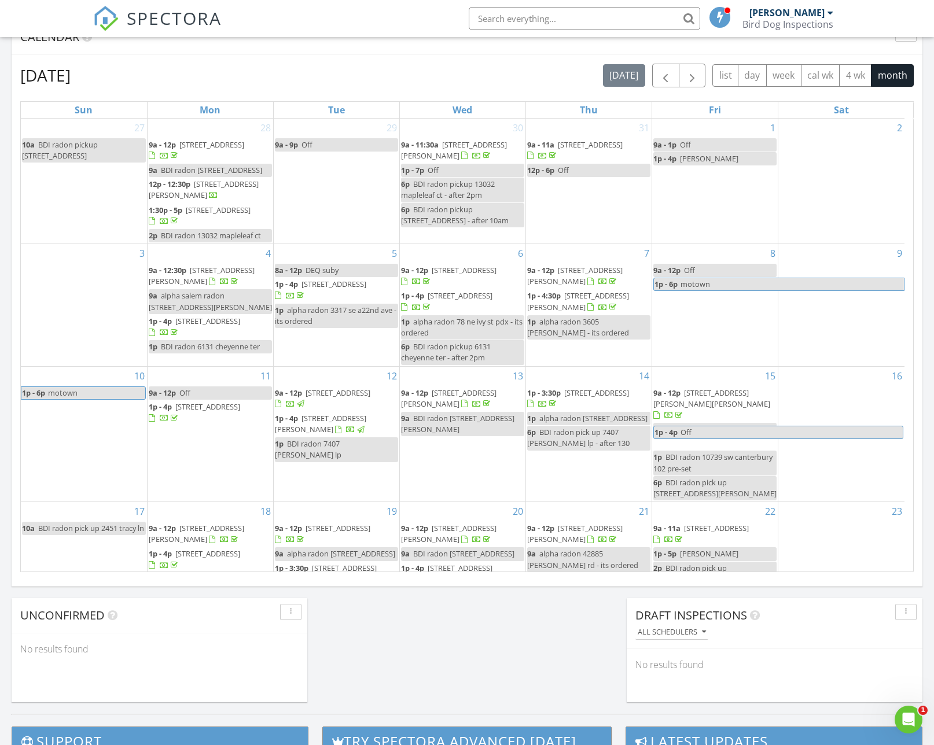
scroll to position [263, 0]
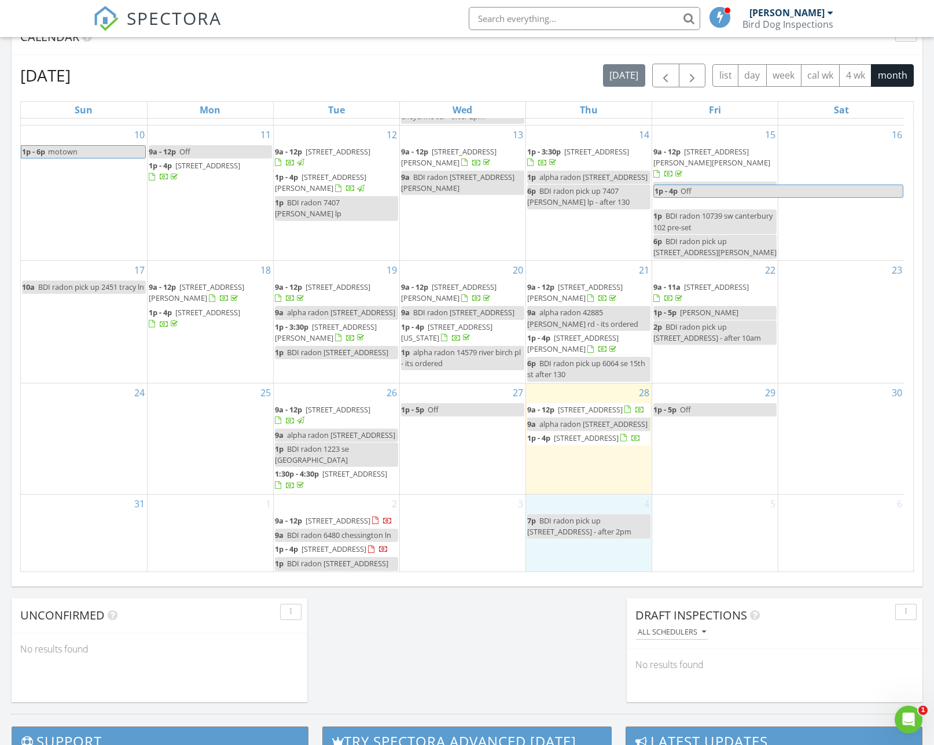
click at [586, 534] on div "4 7p BDI radon pick up 2041 5th ave - after 2pm" at bounding box center [589, 534] width 126 height 78
click at [588, 495] on link "Event" at bounding box center [587, 504] width 60 height 19
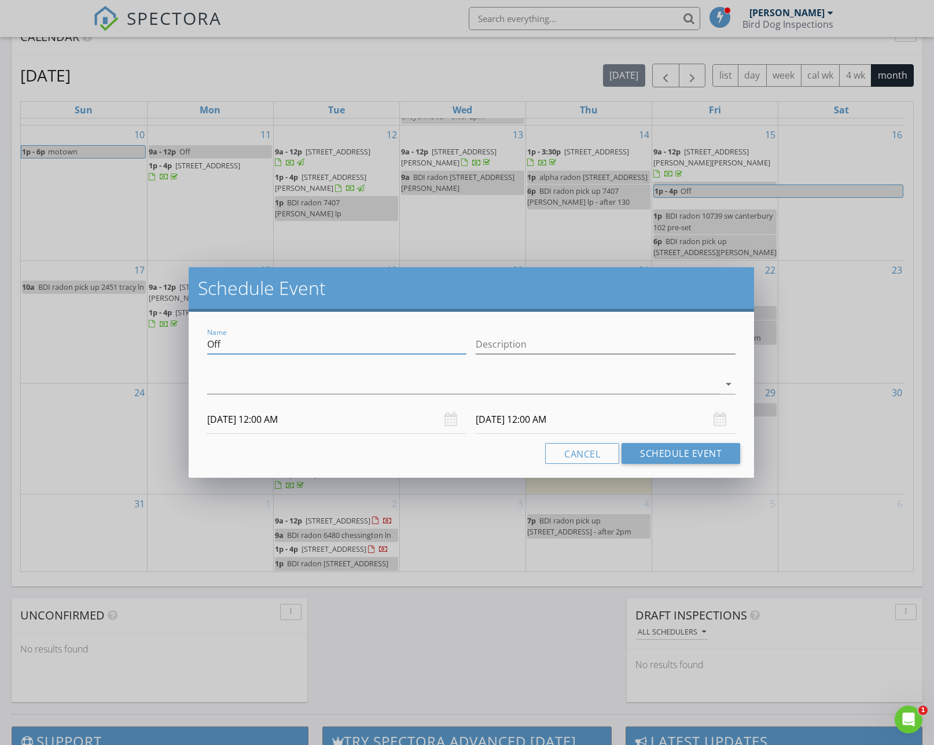
drag, startPoint x: 256, startPoint y: 349, endPoint x: 168, endPoint y: 348, distance: 87.9
click at [168, 348] on div "Schedule Event Name Off Description arrow_drop_down 09/04/2025 12:00 AM 09/05/2…" at bounding box center [467, 372] width 934 height 745
paste input "BDI radon 6480 chessington ln"
click at [253, 345] on input "BDI radon 6480 chessington ln" at bounding box center [337, 344] width 260 height 19
type input "BDI radon pick up 6480 chessington ln"
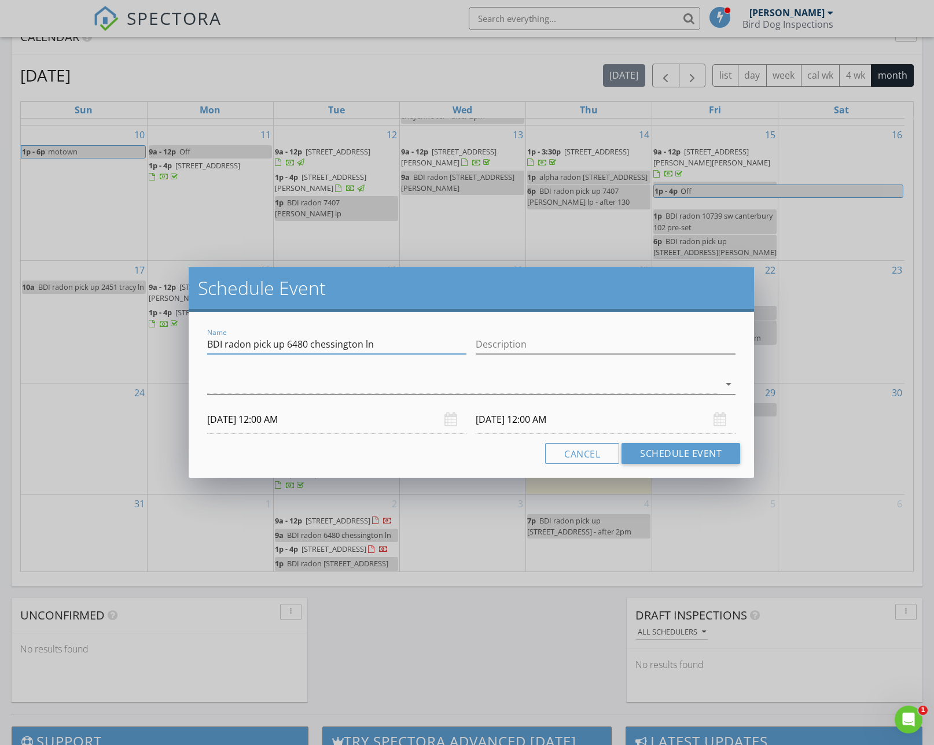
click at [296, 386] on div at bounding box center [463, 384] width 512 height 19
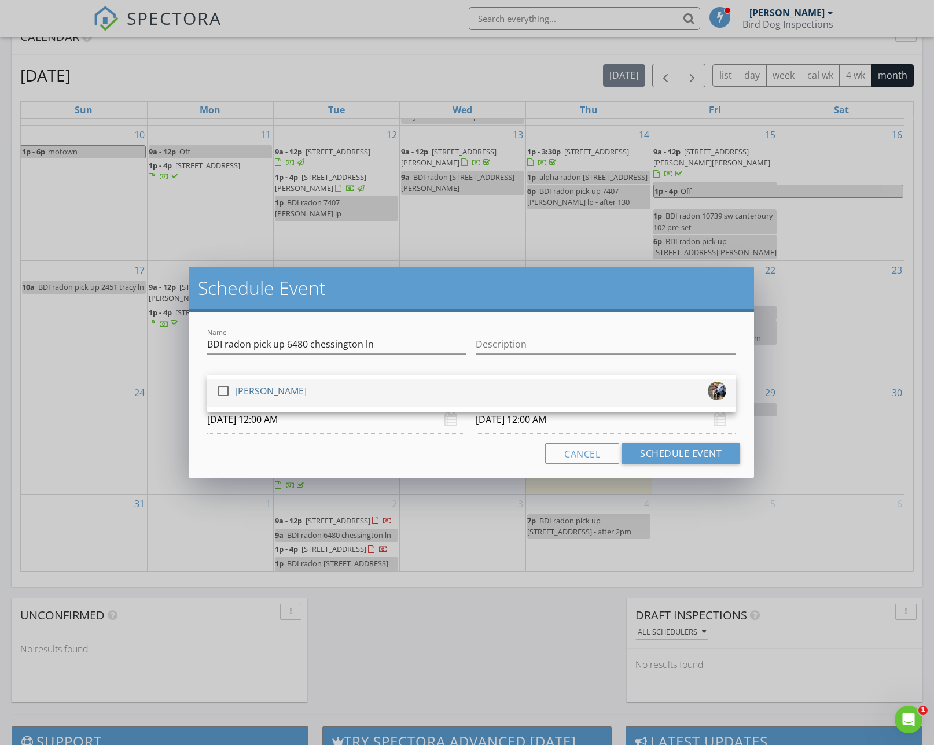
click at [296, 387] on div "check_box_outline_blank Rick Ebster" at bounding box center [471, 393] width 510 height 23
click at [266, 414] on input "09/04/2025 12:00 AM" at bounding box center [337, 419] width 260 height 28
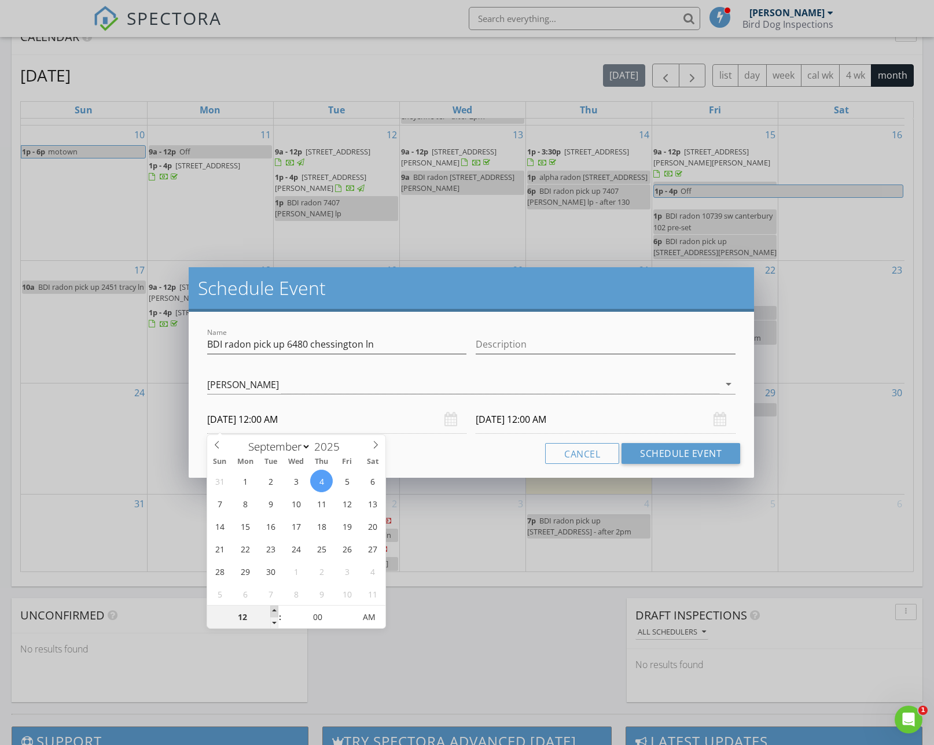
type input "01"
type input "09/04/2025 1:00 AM"
click at [273, 610] on span at bounding box center [274, 612] width 8 height 12
type input "02"
type input "09/04/2025 2:00 AM"
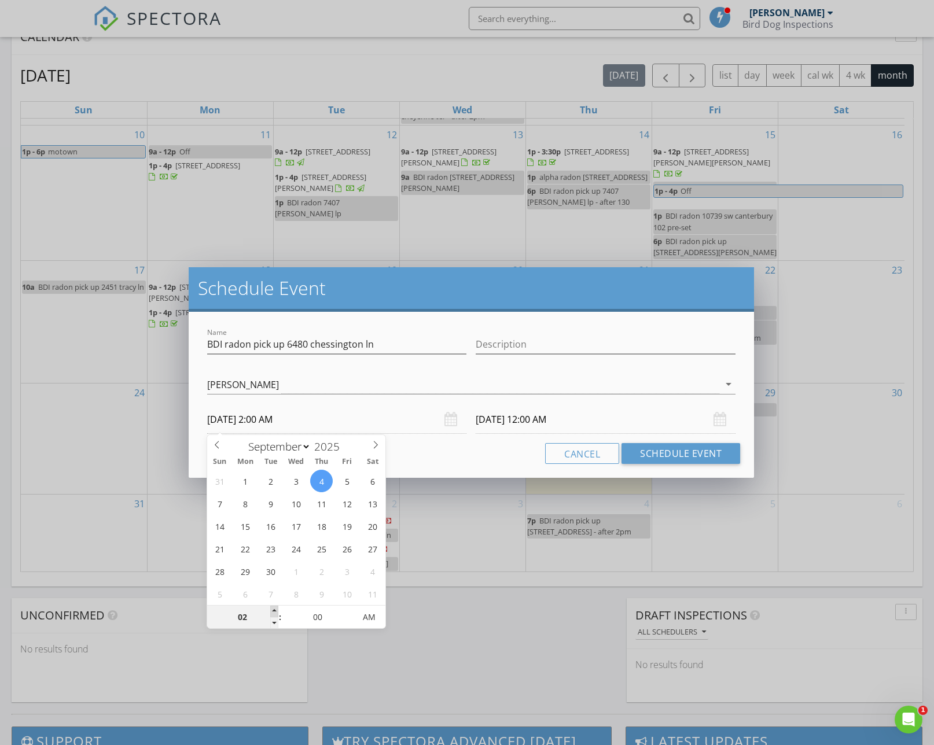
click at [273, 610] on span at bounding box center [274, 612] width 8 height 12
type input "03"
type input "09/04/2025 3:00 AM"
click at [273, 610] on span at bounding box center [274, 612] width 8 height 12
type input "04"
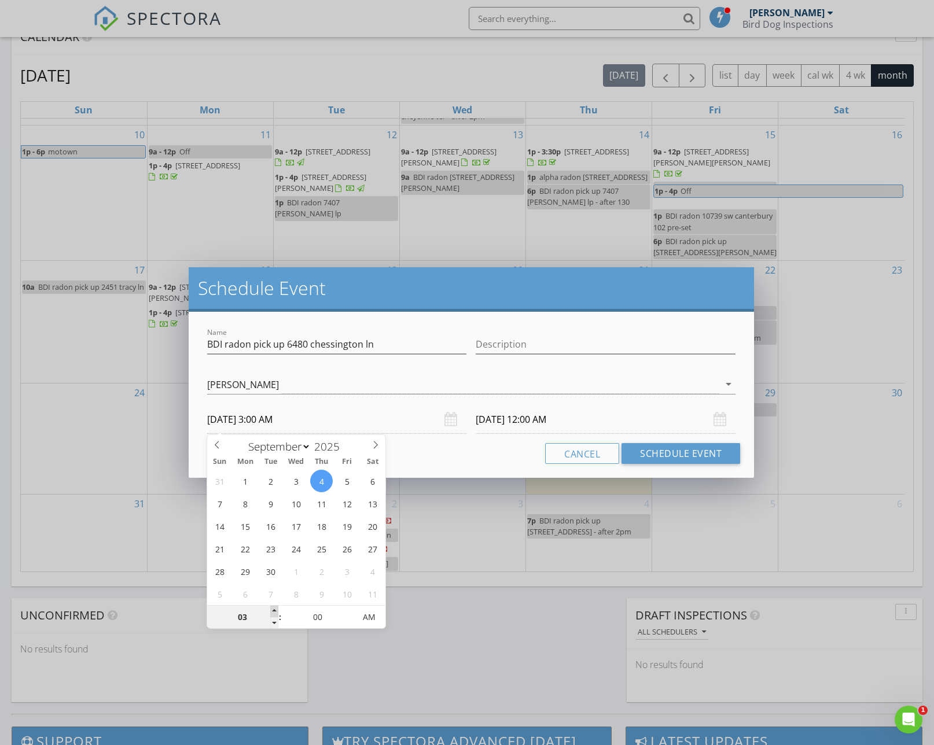
type input "09/04/2025 4:00 AM"
click at [273, 610] on span at bounding box center [274, 612] width 8 height 12
type input "05"
type input "09/04/2025 5:00 AM"
click at [273, 610] on span at bounding box center [274, 612] width 8 height 12
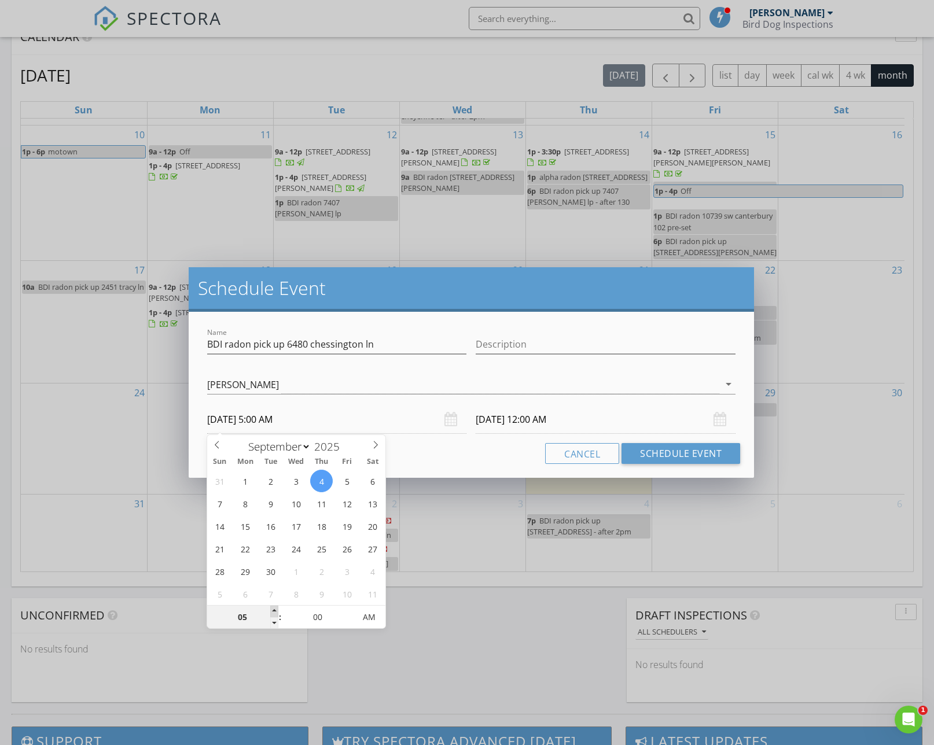
type input "05"
type input "09/05/2025 5:00 AM"
type input "06"
type input "09/04/2025 6:00 AM"
click at [273, 610] on span at bounding box center [274, 612] width 8 height 12
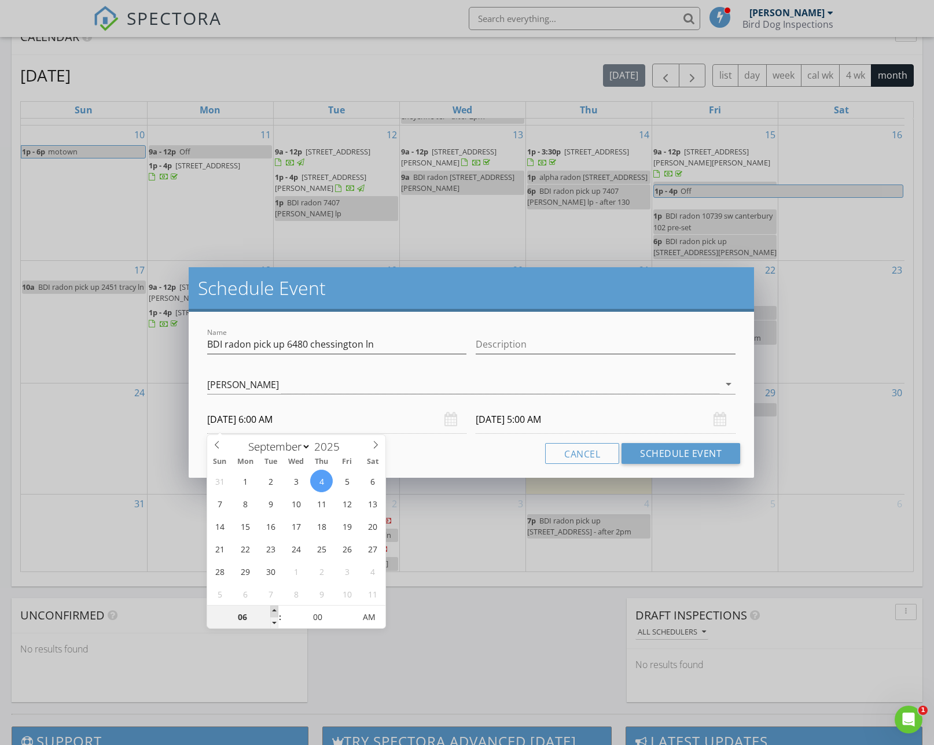
type input "07"
type input "09/04/2025 7:00 AM"
click at [273, 610] on span at bounding box center [274, 612] width 8 height 12
type input "07"
type input "09/05/2025 7:00 AM"
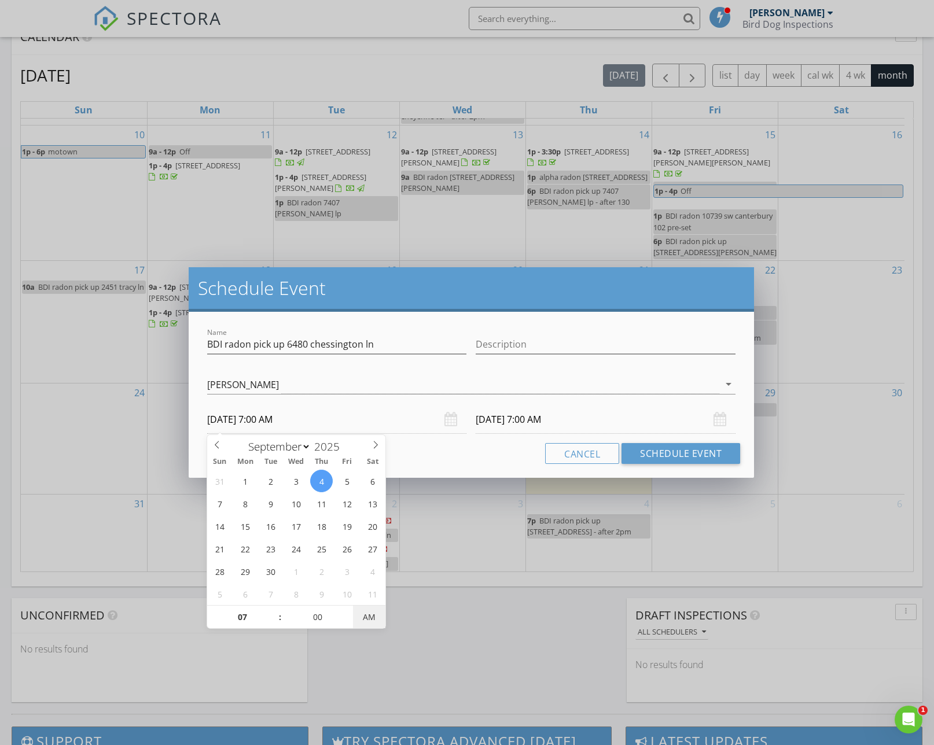
type input "09/04/2025 7:00 PM"
click at [371, 610] on span "AM" at bounding box center [369, 617] width 32 height 23
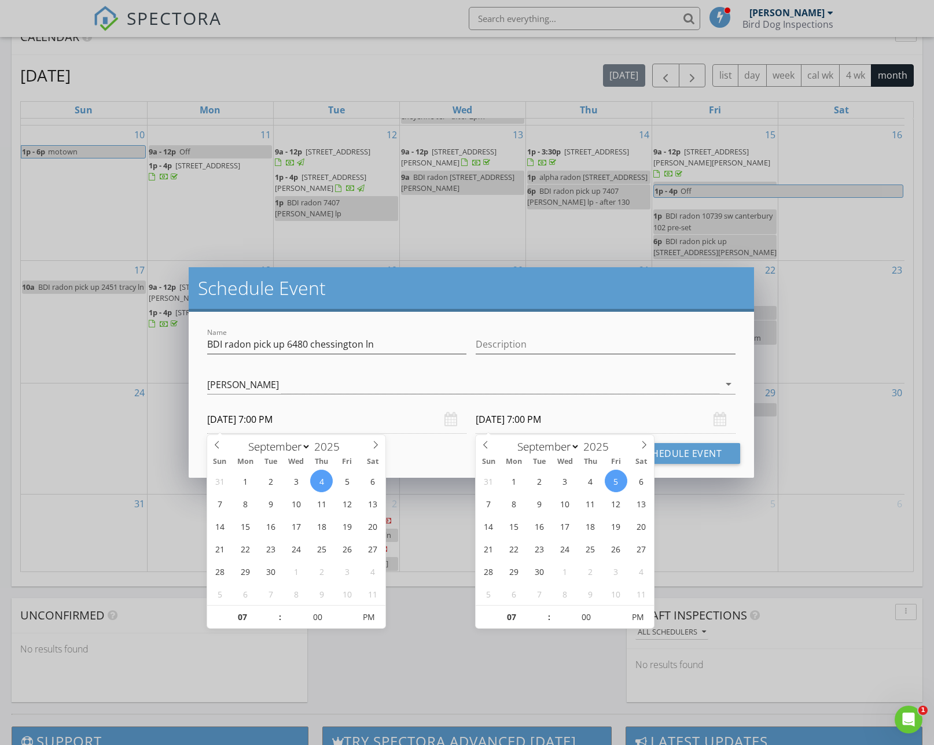
click at [525, 421] on input "09/05/2025 7:00 PM" at bounding box center [605, 419] width 260 height 28
type input "09/04/2025 7:00 PM"
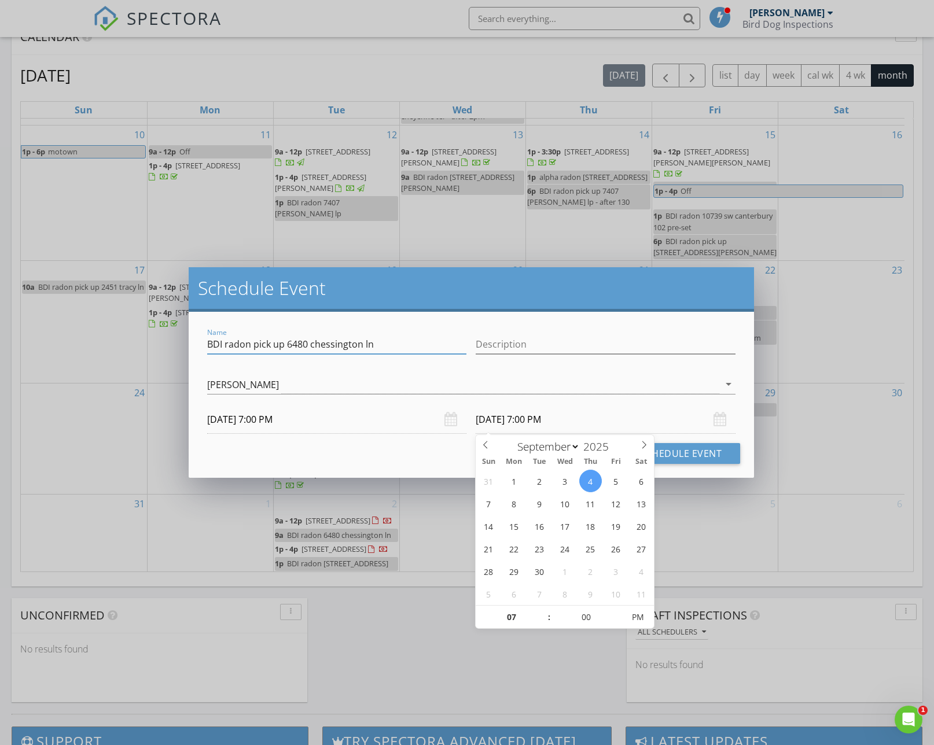
click at [420, 345] on input "BDI radon pick up 6480 chessington ln" at bounding box center [337, 344] width 260 height 19
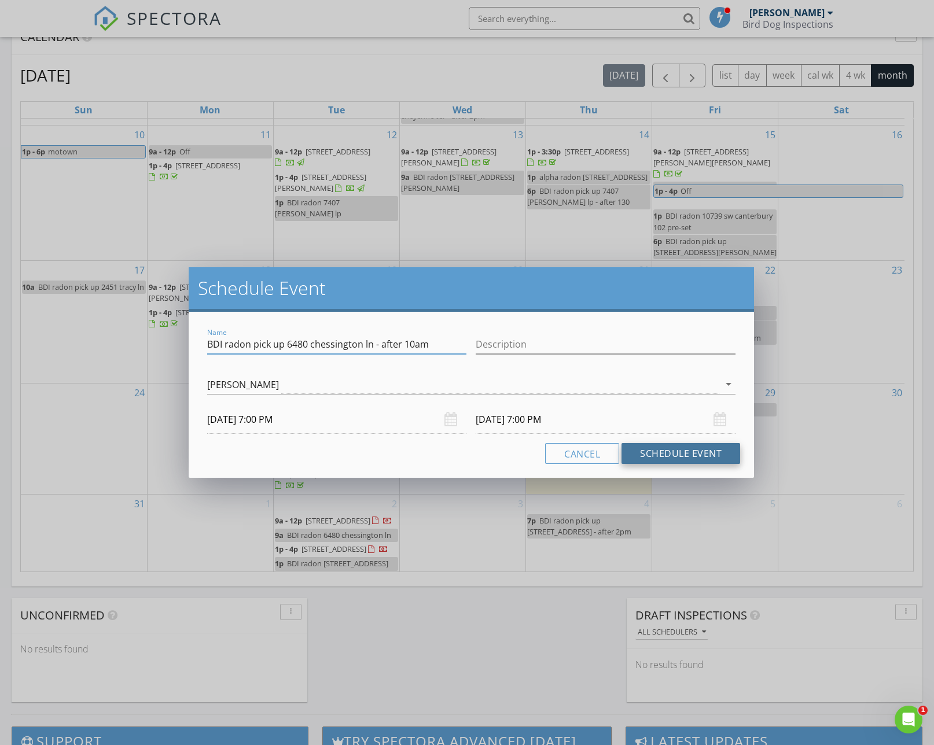
type input "BDI radon pick up 6480 chessington ln - after 10am"
click at [650, 453] on button "Schedule Event" at bounding box center [680, 453] width 119 height 21
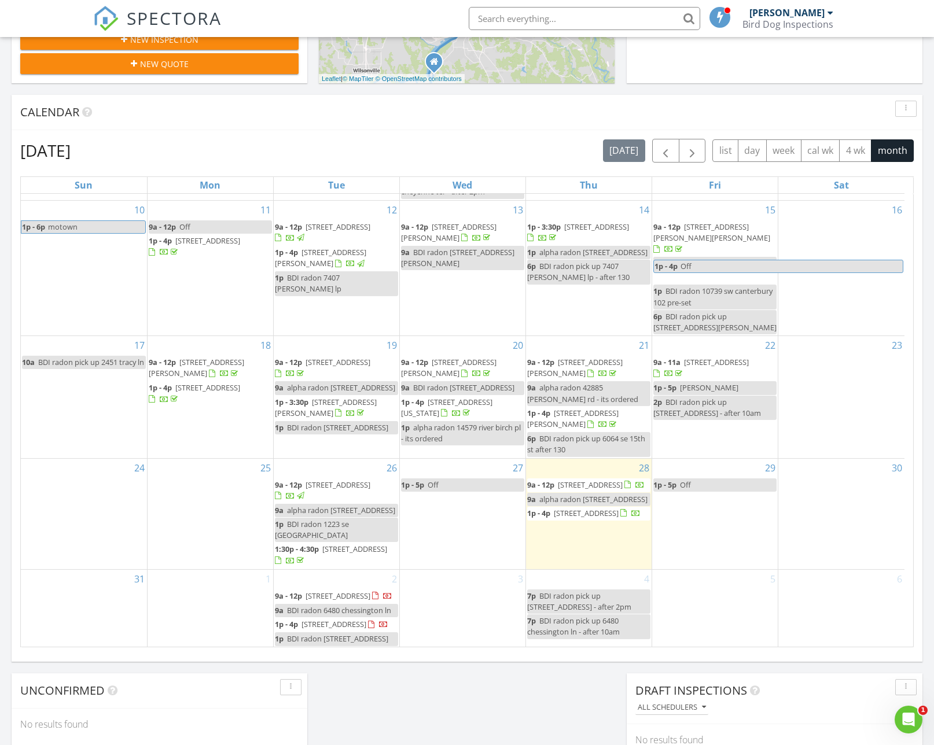
scroll to position [0, 0]
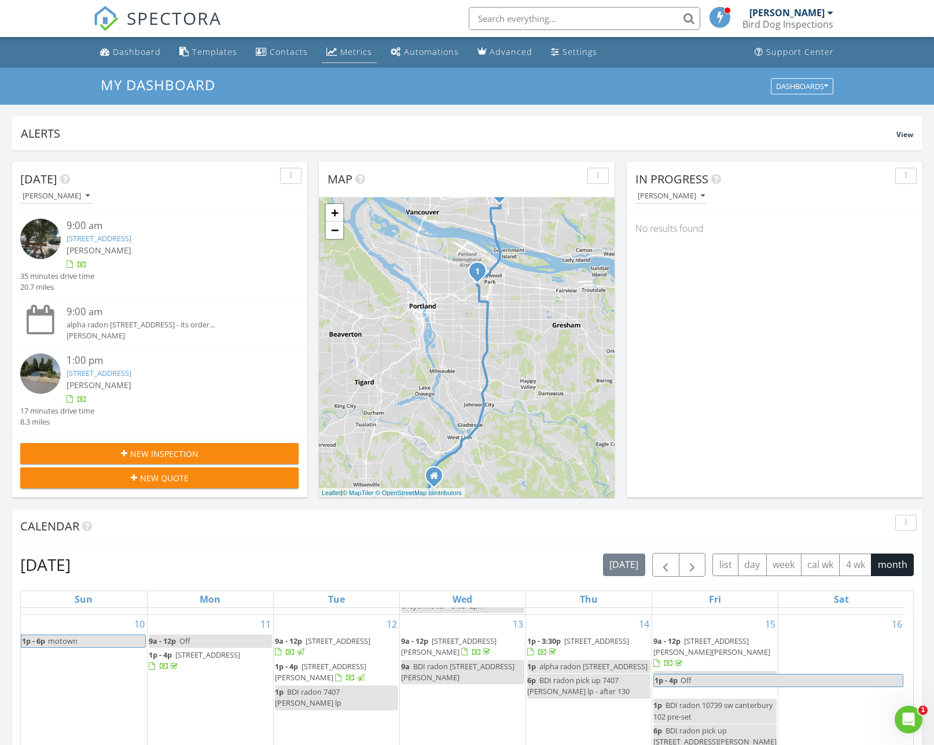
click at [346, 56] on div "Metrics" at bounding box center [356, 51] width 32 height 11
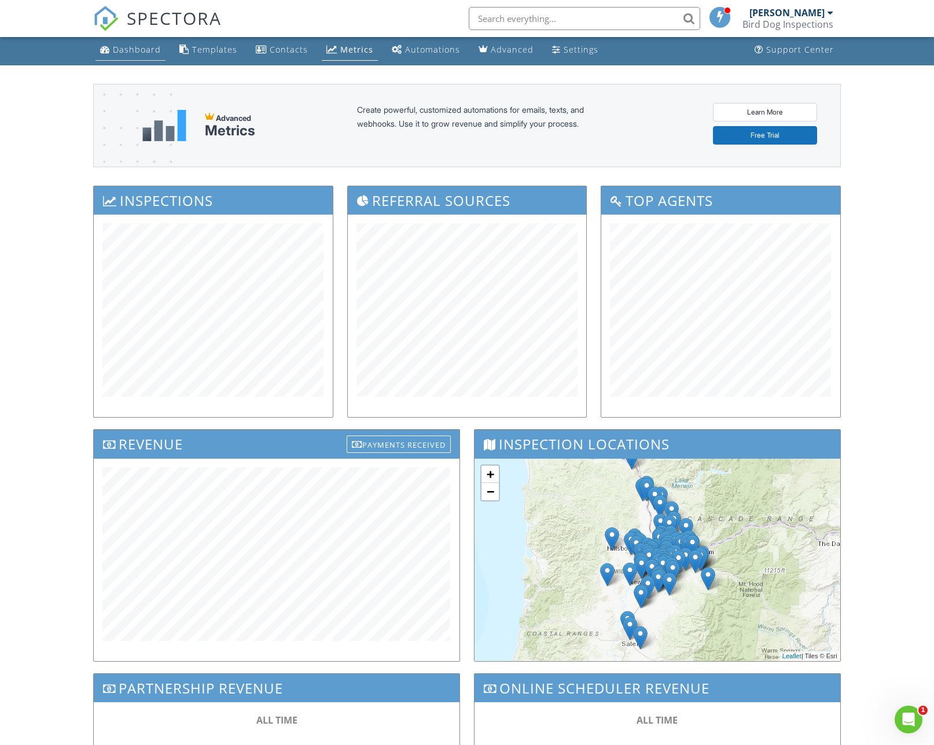
click at [121, 37] on div "SPECTORA" at bounding box center [157, 18] width 128 height 37
click at [123, 45] on div "Dashboard" at bounding box center [137, 49] width 48 height 11
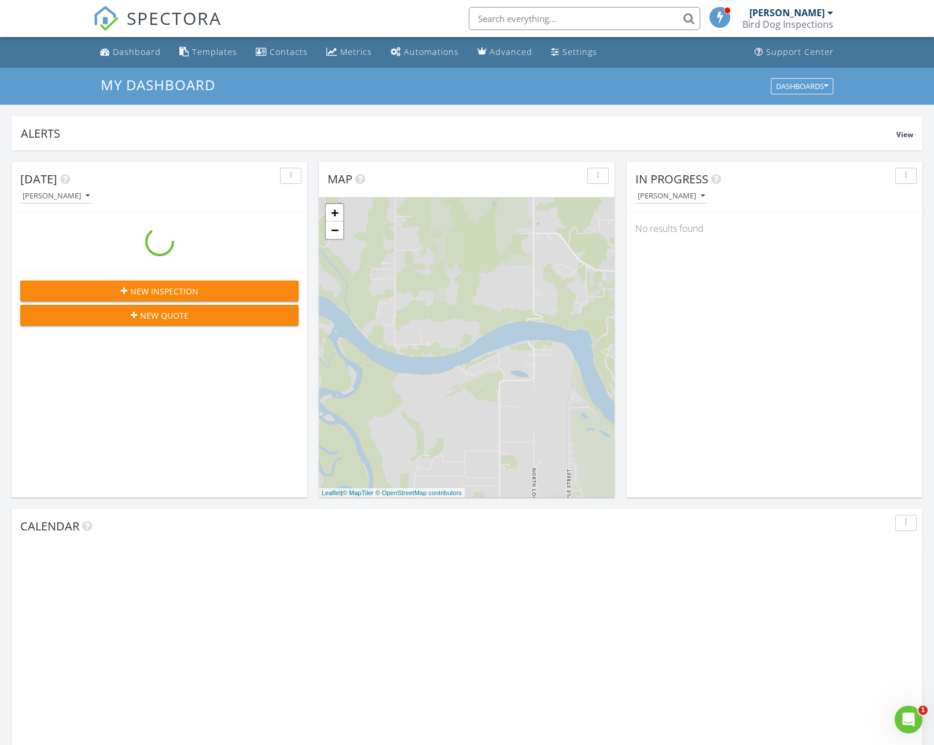
scroll to position [1071, 951]
